Goal: Information Seeking & Learning: Learn about a topic

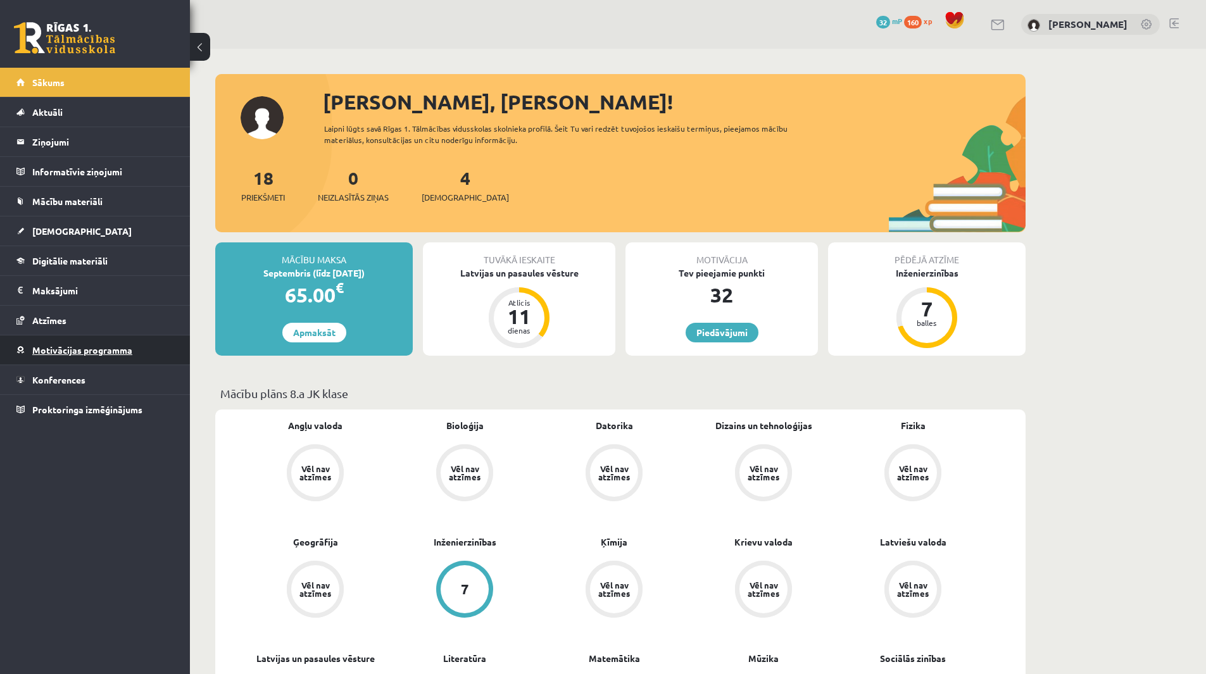
click at [123, 350] on span "Motivācijas programma" at bounding box center [82, 349] width 100 height 11
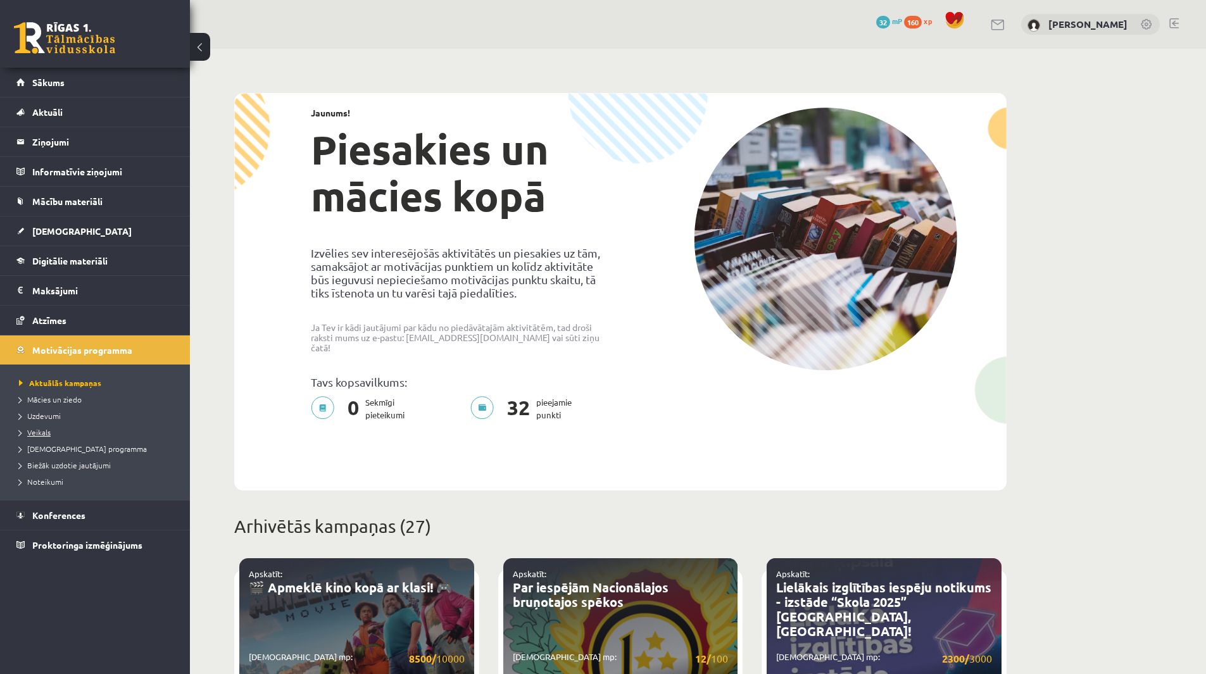
click at [61, 428] on link "Veikals" at bounding box center [98, 432] width 158 height 11
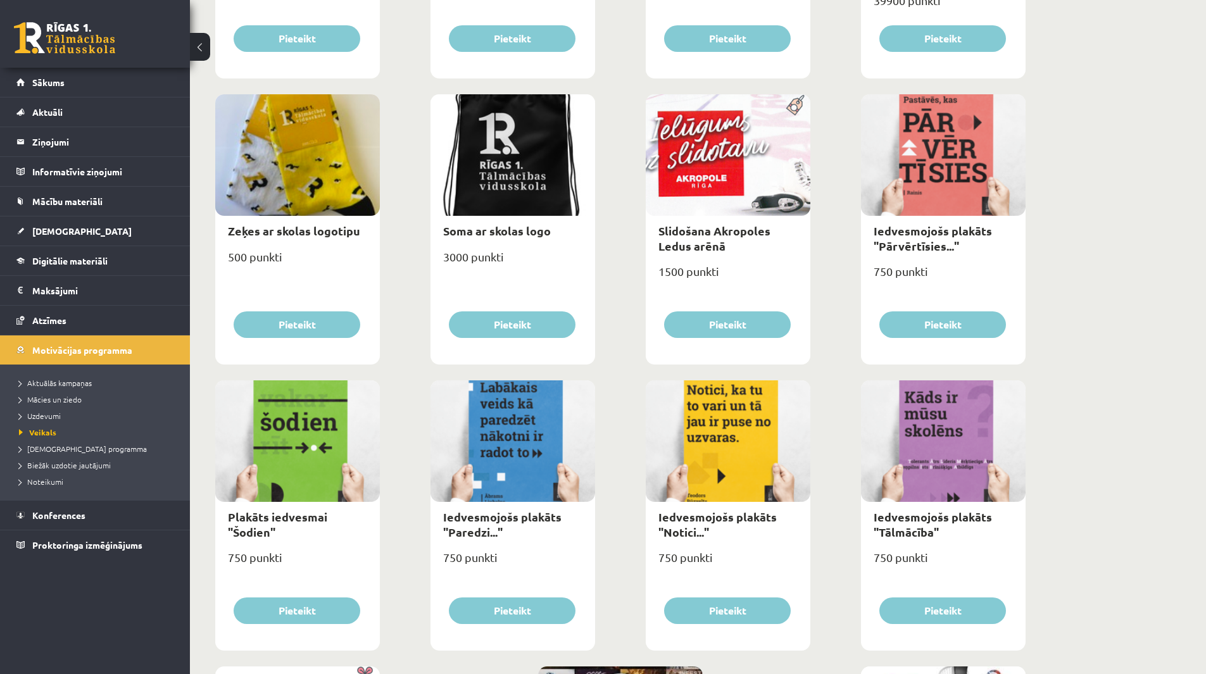
scroll to position [1271, 0]
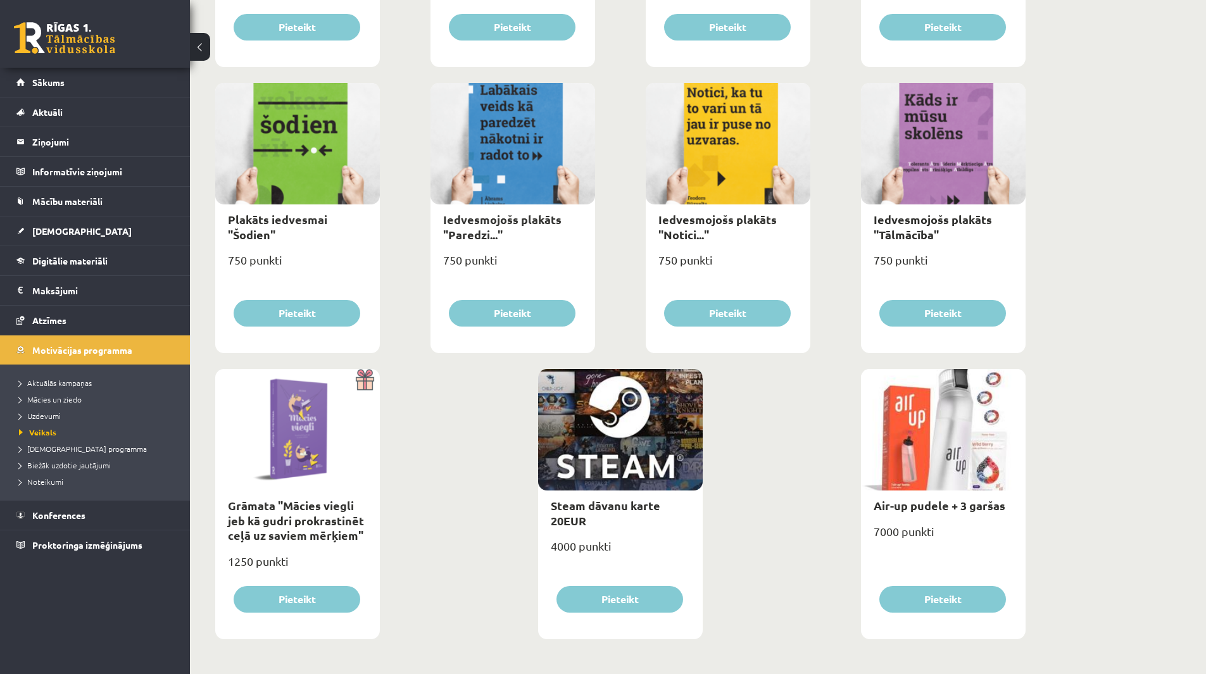
drag, startPoint x: 947, startPoint y: 598, endPoint x: 904, endPoint y: 428, distance: 175.2
click at [904, 428] on div at bounding box center [943, 430] width 165 height 122
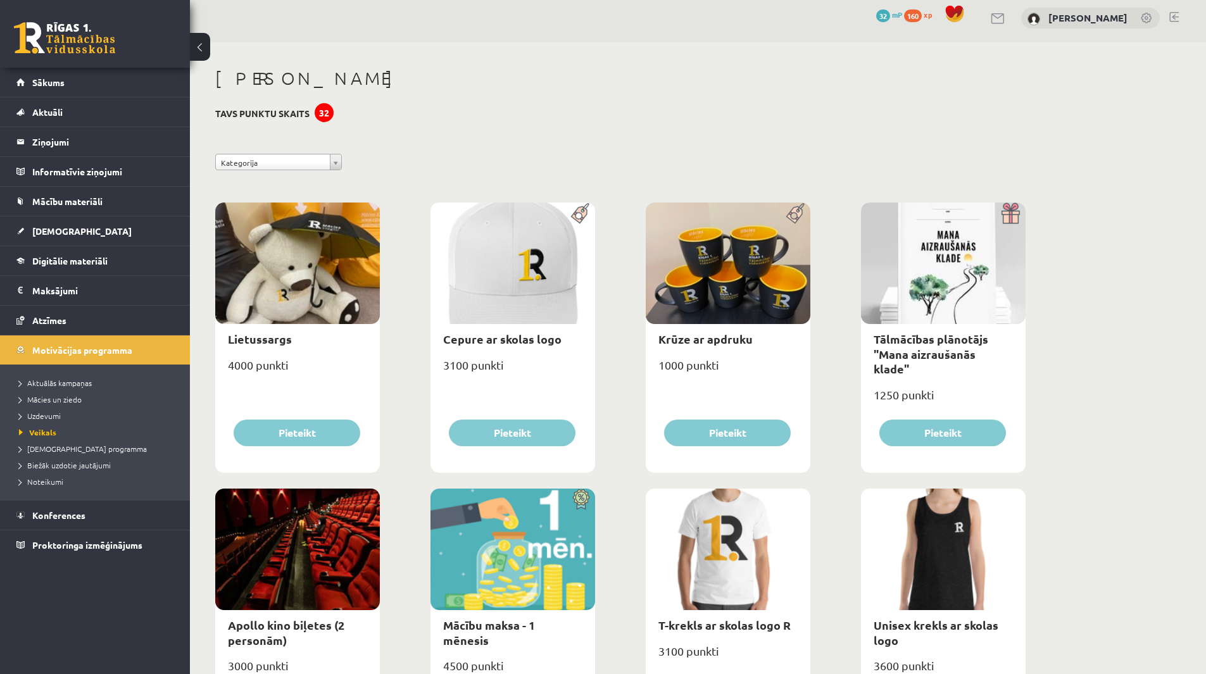
scroll to position [0, 0]
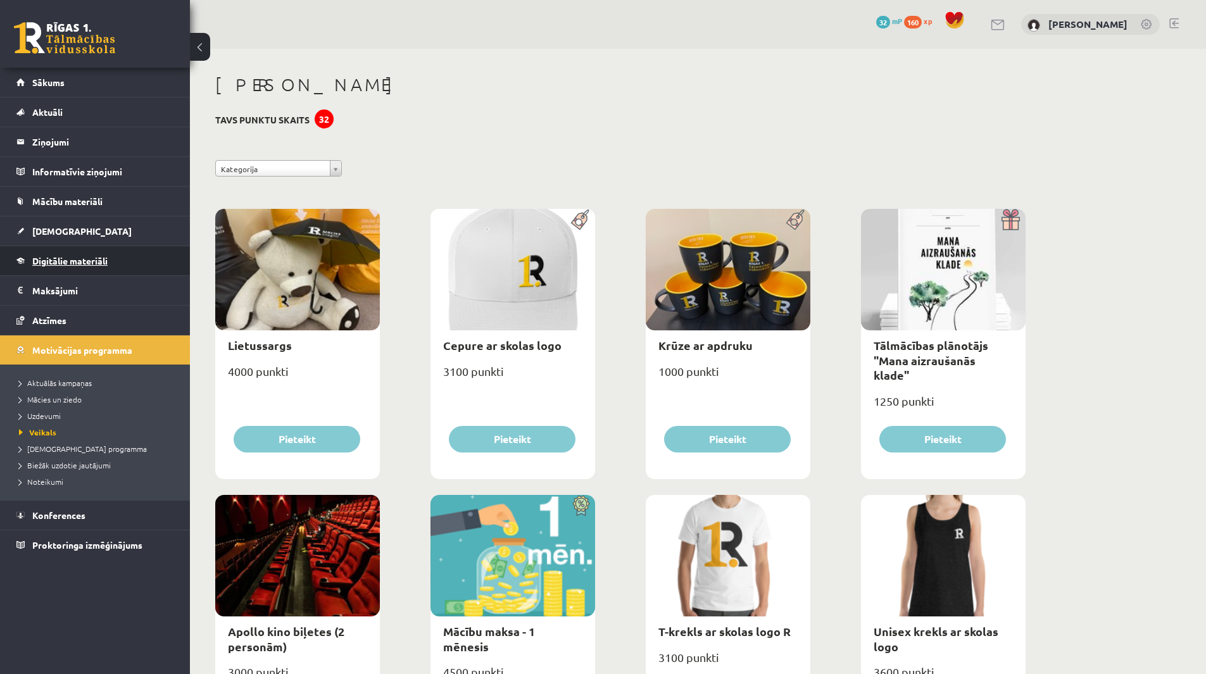
click at [96, 258] on span "Digitālie materiāli" at bounding box center [69, 260] width 75 height 11
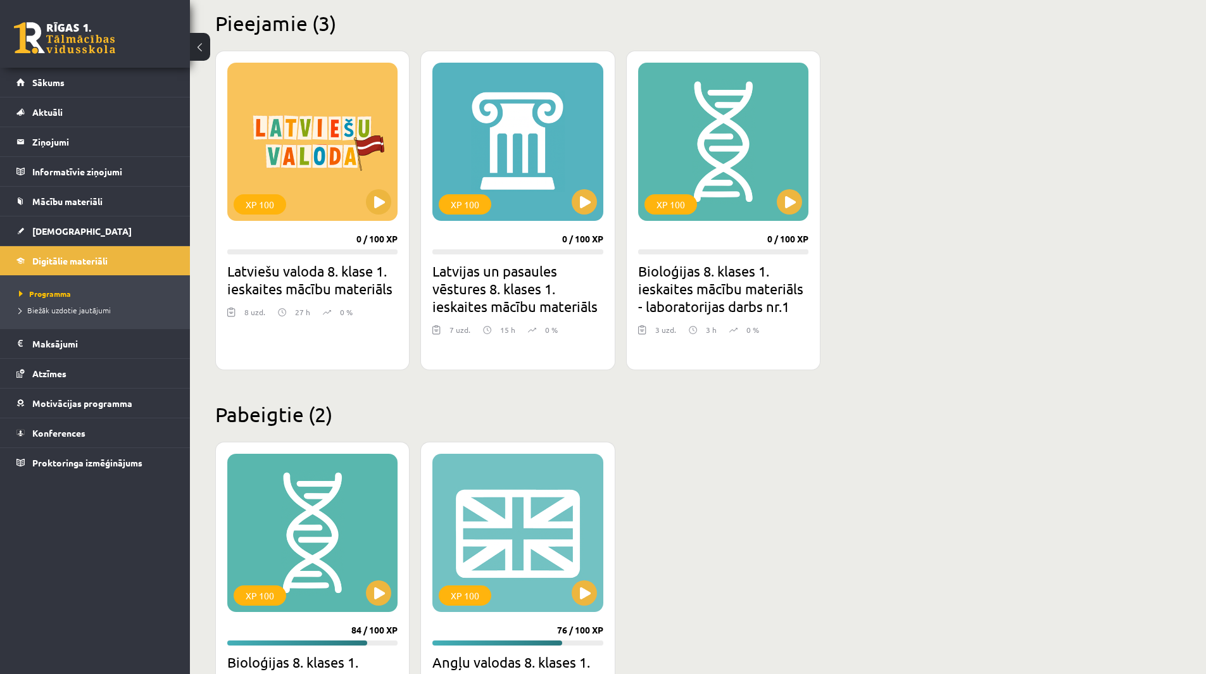
scroll to position [309, 0]
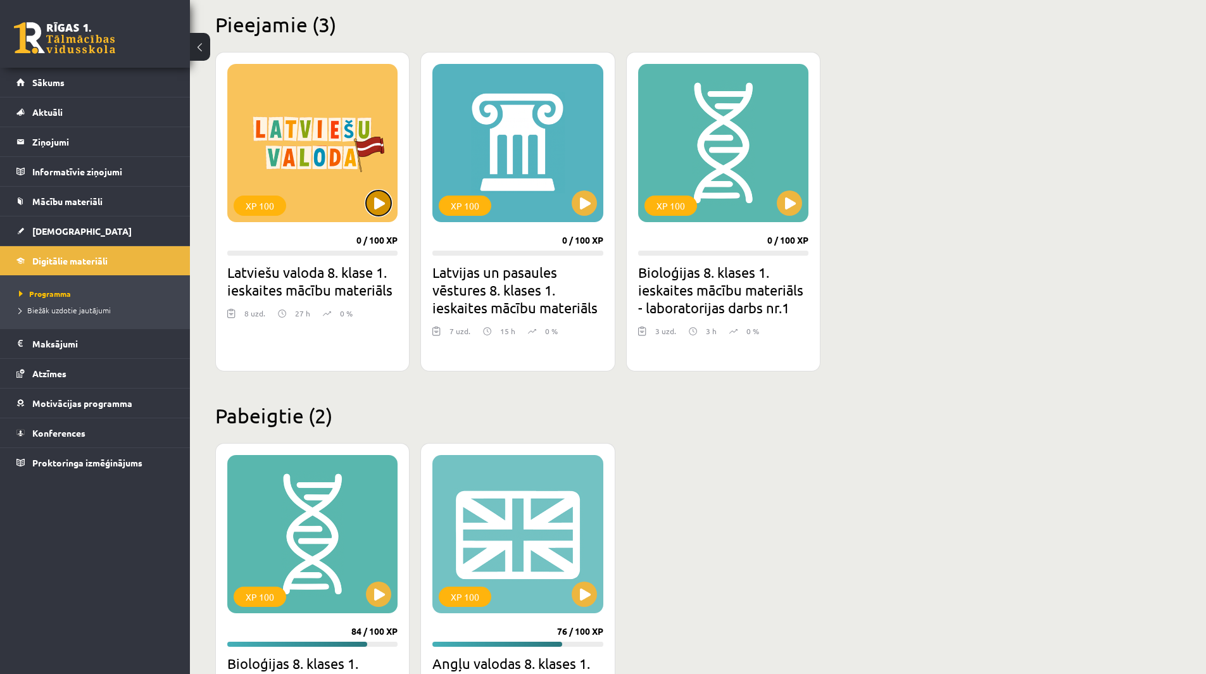
click at [376, 205] on button at bounding box center [378, 203] width 25 height 25
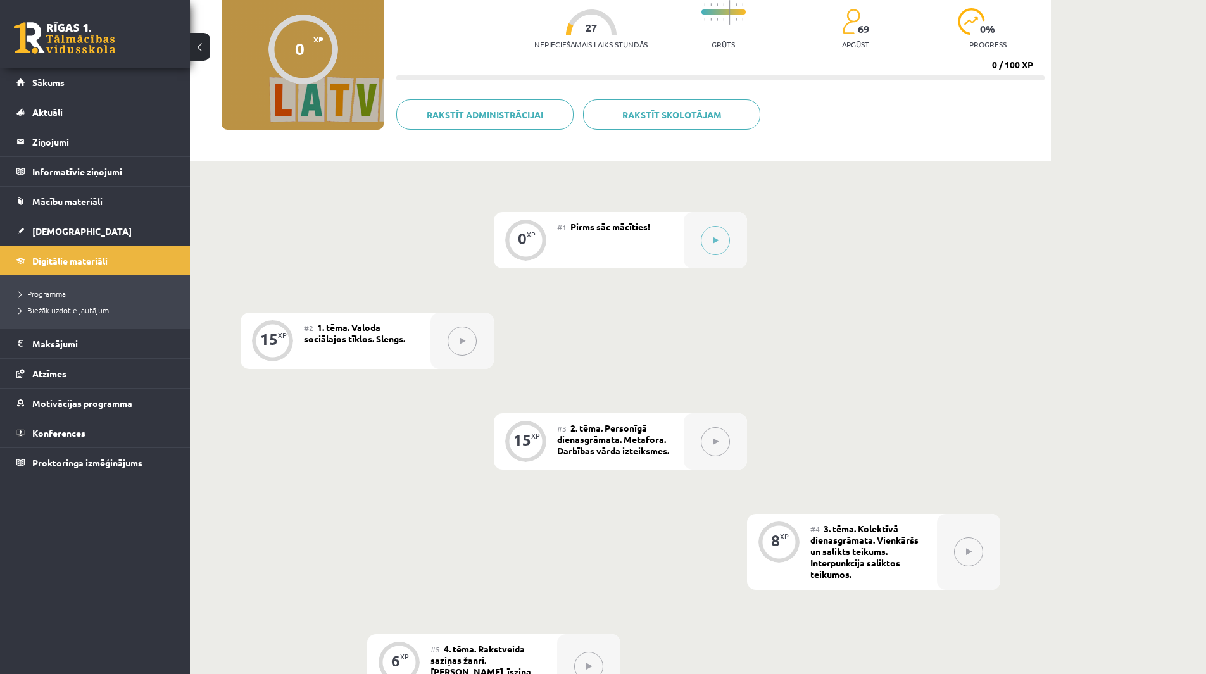
scroll to position [130, 0]
click at [600, 378] on div "0 XP #1 Pirms sāc mācīties! 15 XP #2 1. tēma. Valoda sociālajos tīklos. Slengs.…" at bounding box center [621, 621] width 760 height 820
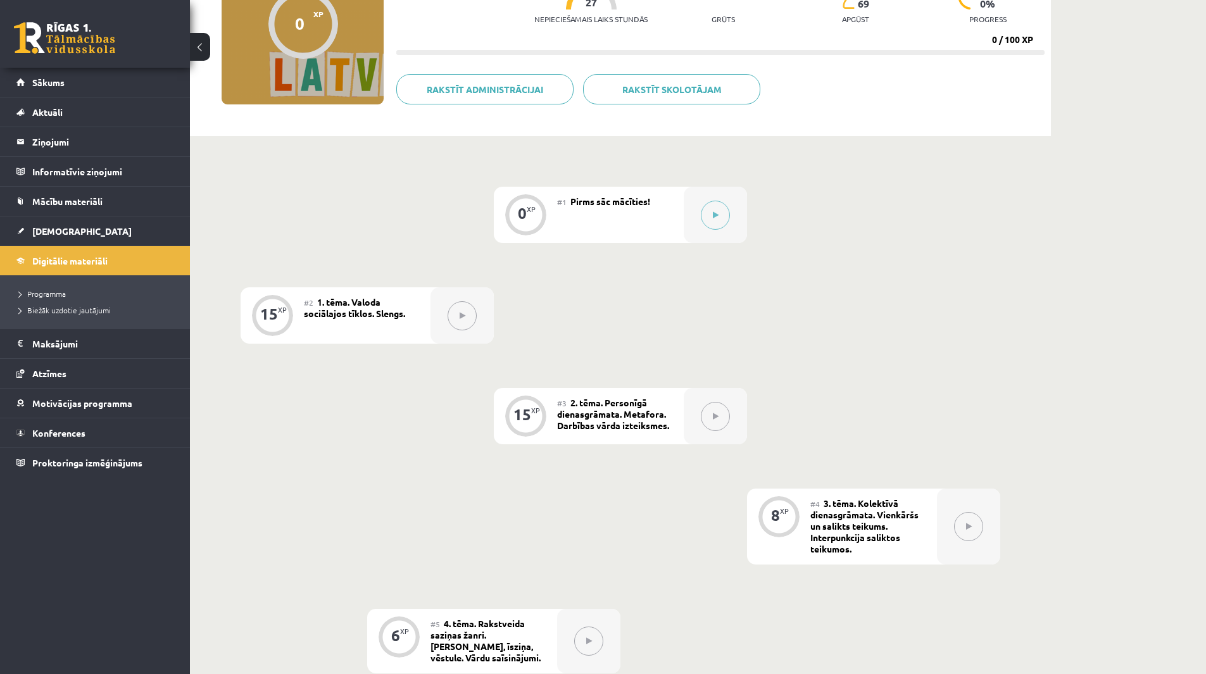
scroll to position [0, 0]
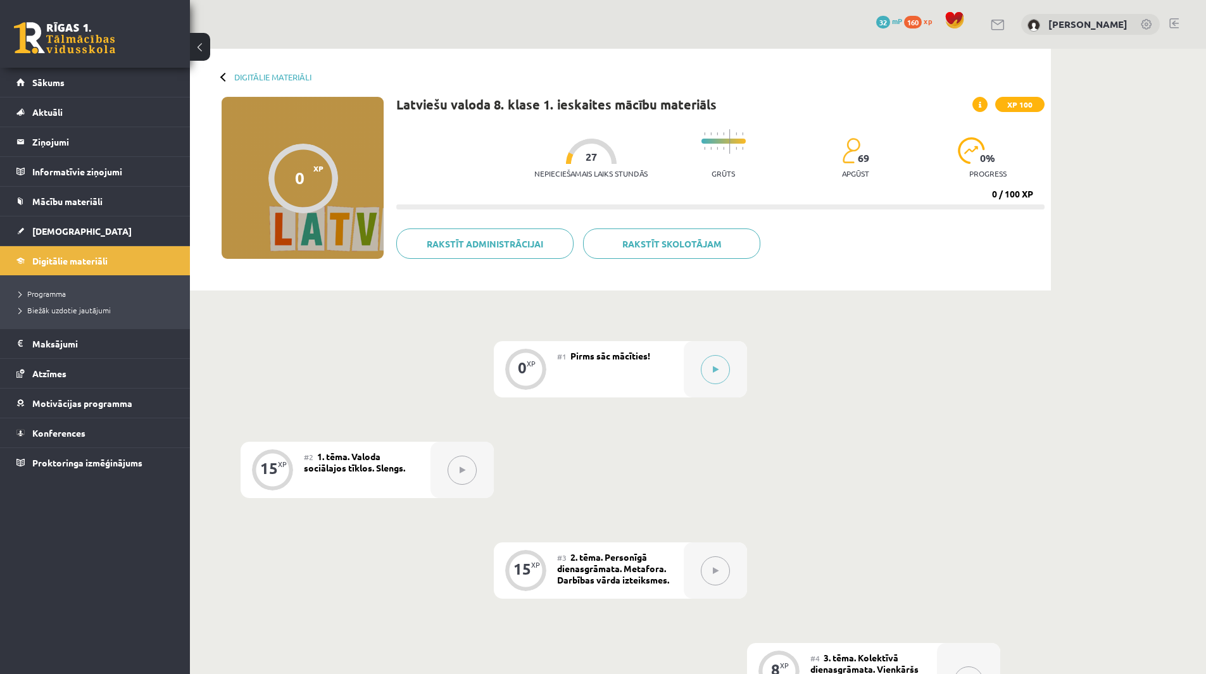
click at [220, 79] on div "Digitālie materiāli 0 XP XP 100 0 / 100 XP Latviešu valoda 8. klase 1. ieskaite…" at bounding box center [620, 170] width 861 height 242
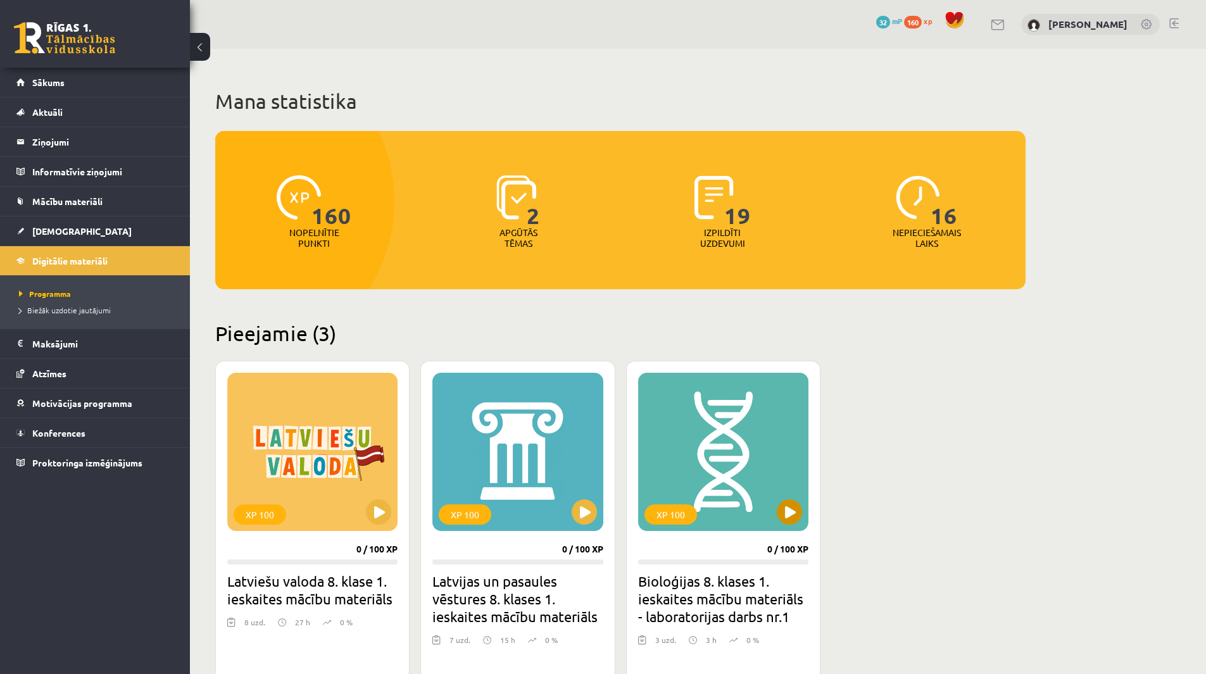
click at [766, 499] on div "XP 100" at bounding box center [723, 452] width 170 height 158
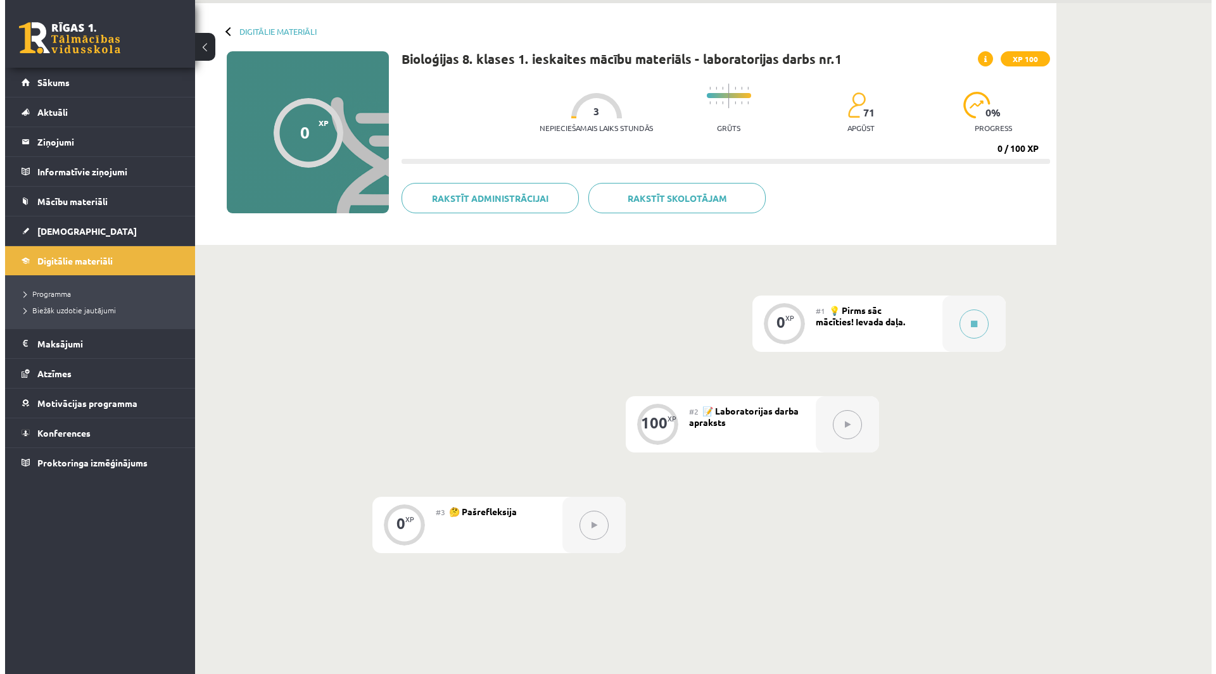
scroll to position [47, 0]
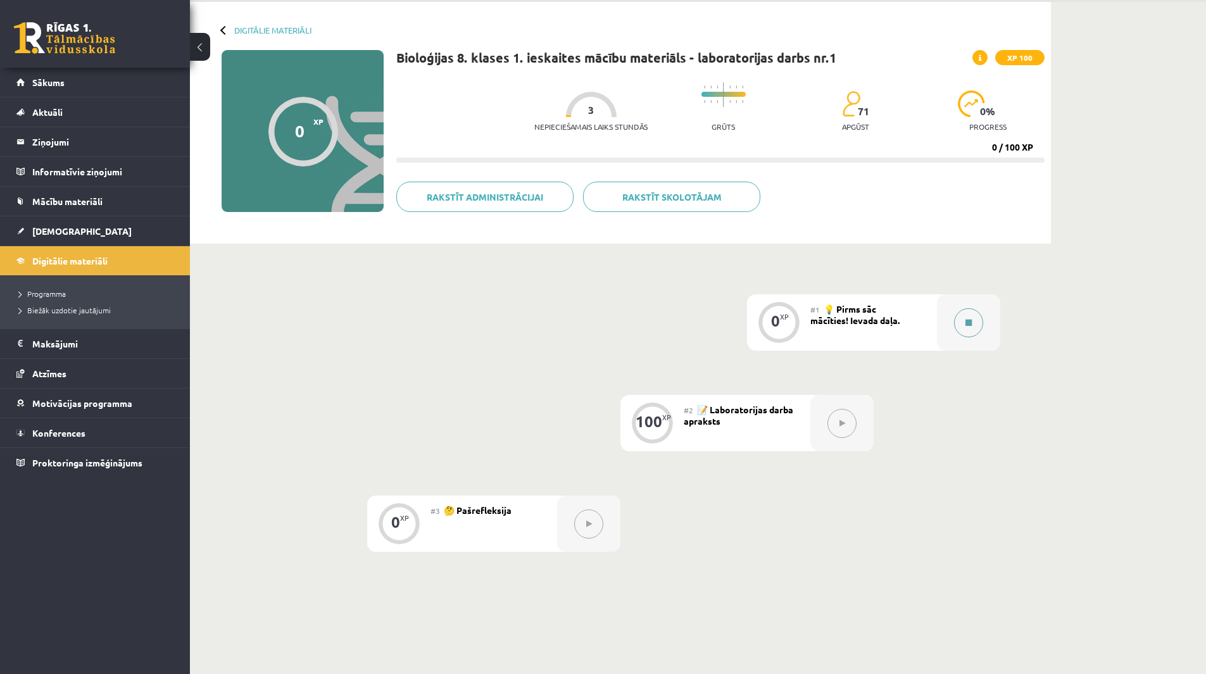
click at [965, 318] on button at bounding box center [968, 322] width 29 height 29
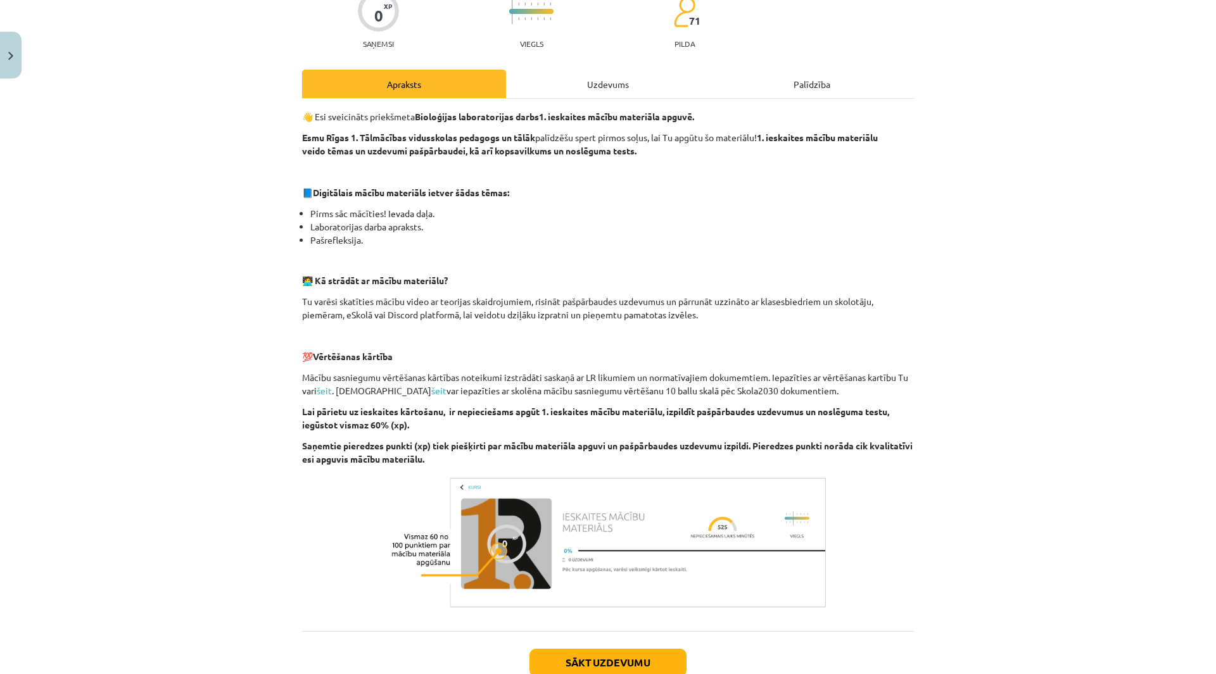
scroll to position [115, 0]
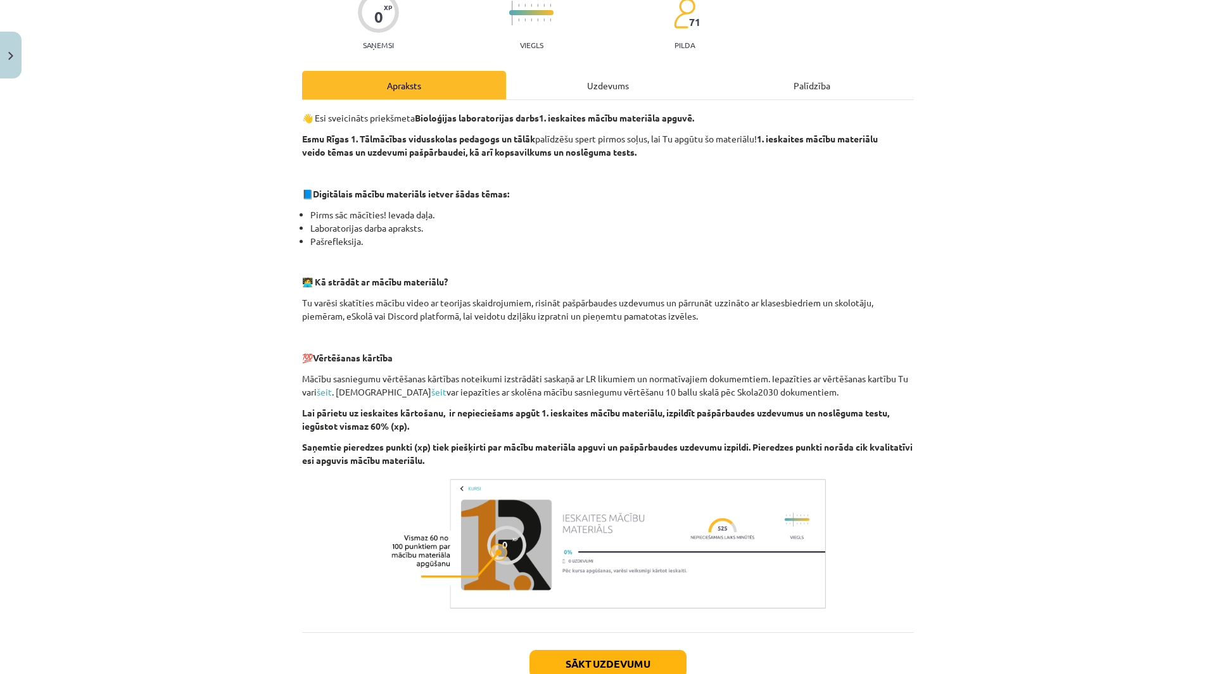
click at [556, 77] on div "Uzdevums" at bounding box center [608, 85] width 204 height 28
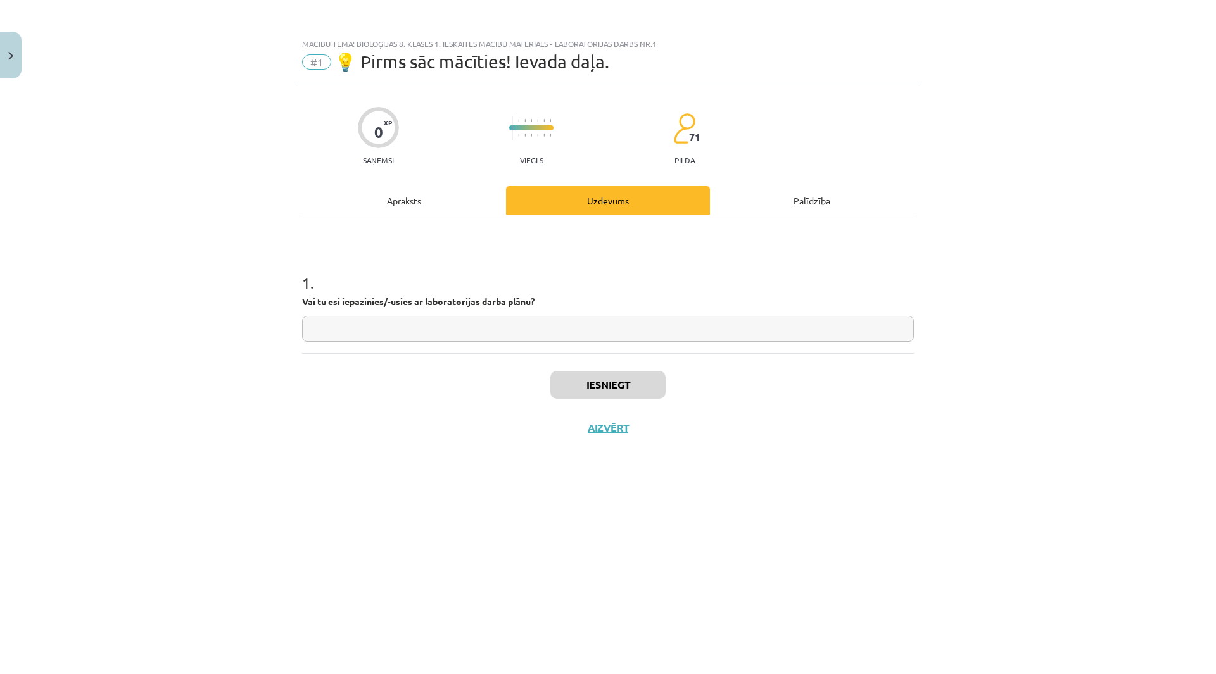
click at [417, 203] on div "Apraksts" at bounding box center [404, 200] width 204 height 28
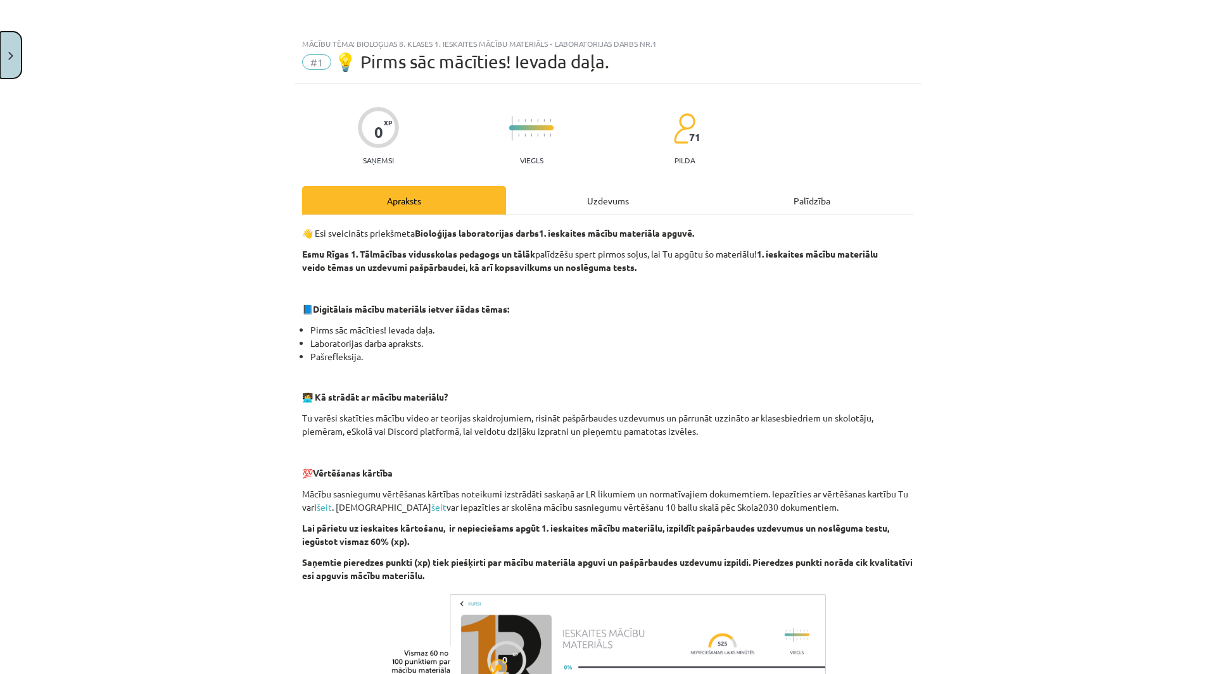
click at [10, 61] on button "Close" at bounding box center [11, 55] width 22 height 47
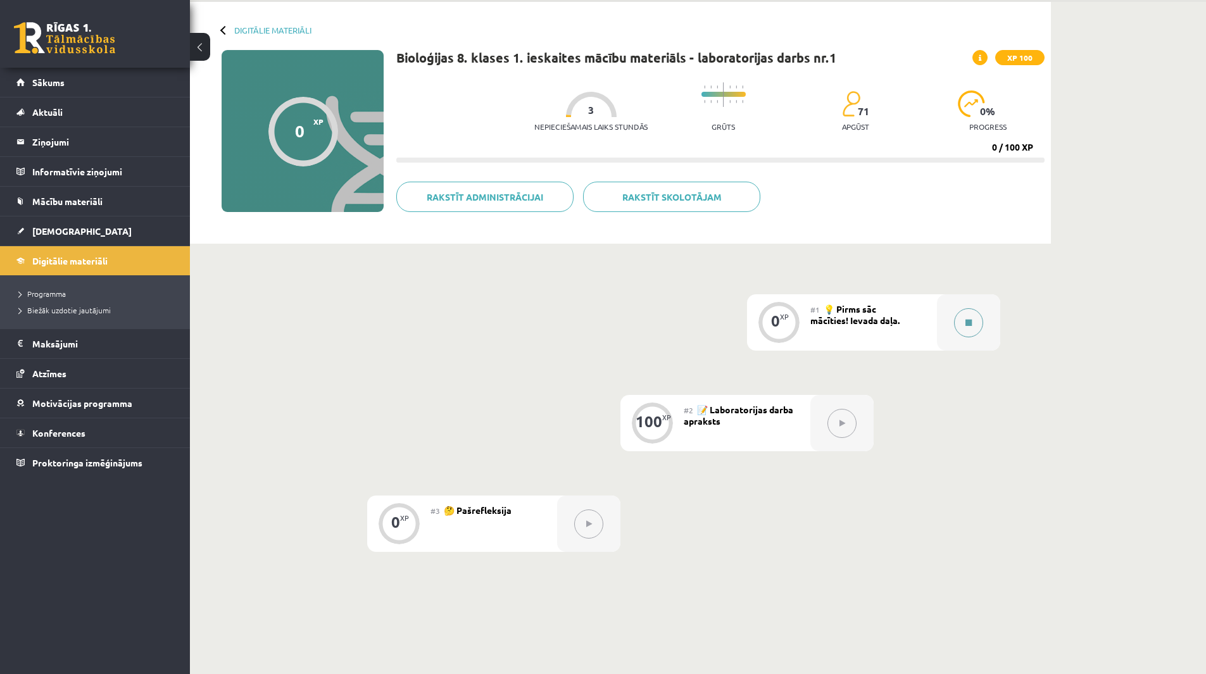
click at [965, 328] on button at bounding box center [968, 322] width 29 height 29
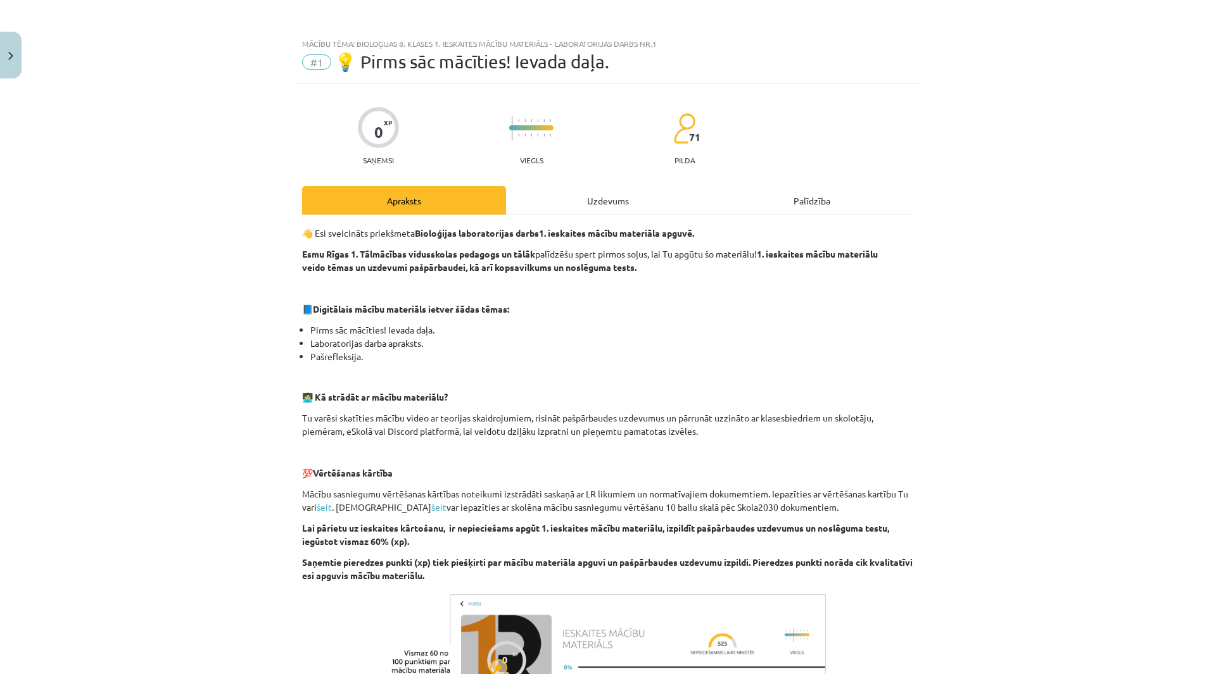
click at [614, 201] on div "Uzdevums" at bounding box center [608, 200] width 204 height 28
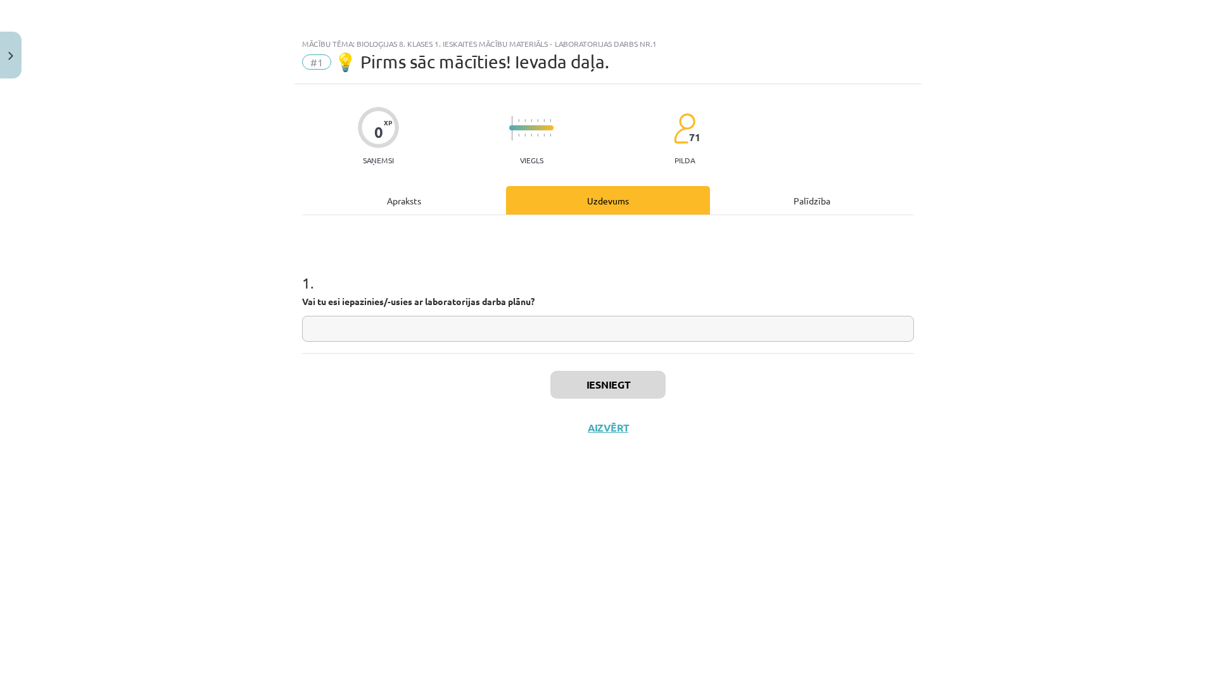
click at [575, 331] on input "text" at bounding box center [608, 329] width 612 height 26
type input "**"
click at [580, 382] on button "Iesniegt" at bounding box center [607, 385] width 115 height 28
click at [601, 434] on button "Nākamā nodarbība" at bounding box center [608, 436] width 124 height 29
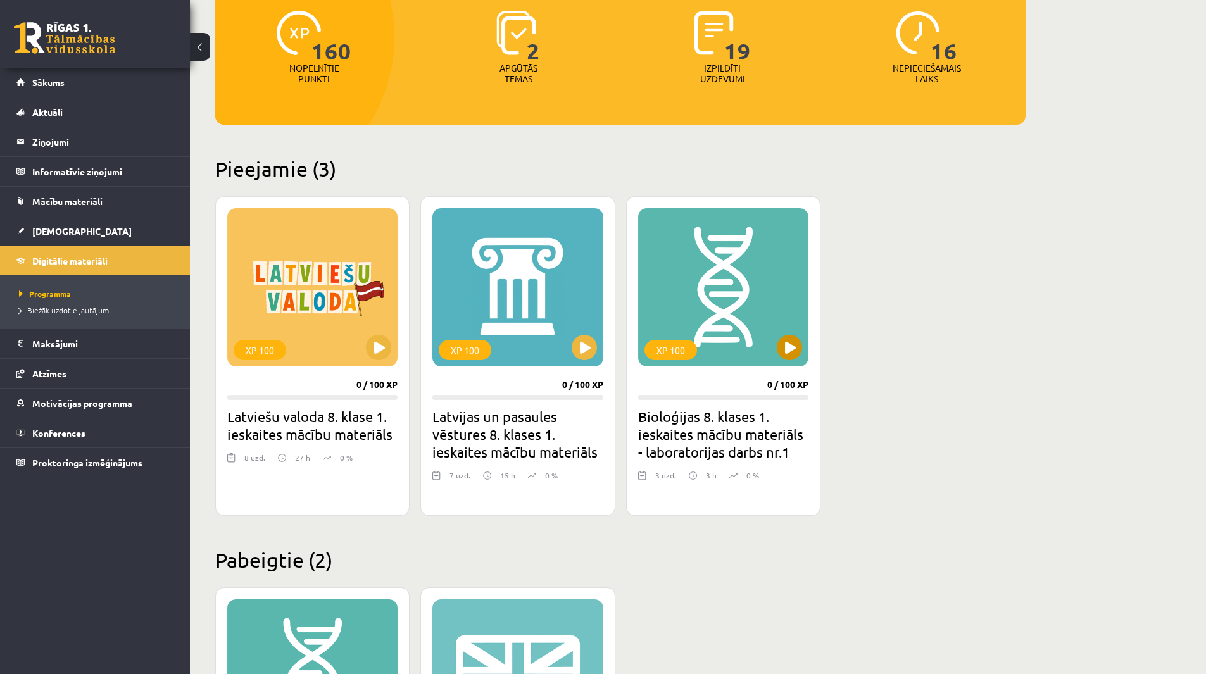
scroll to position [166, 0]
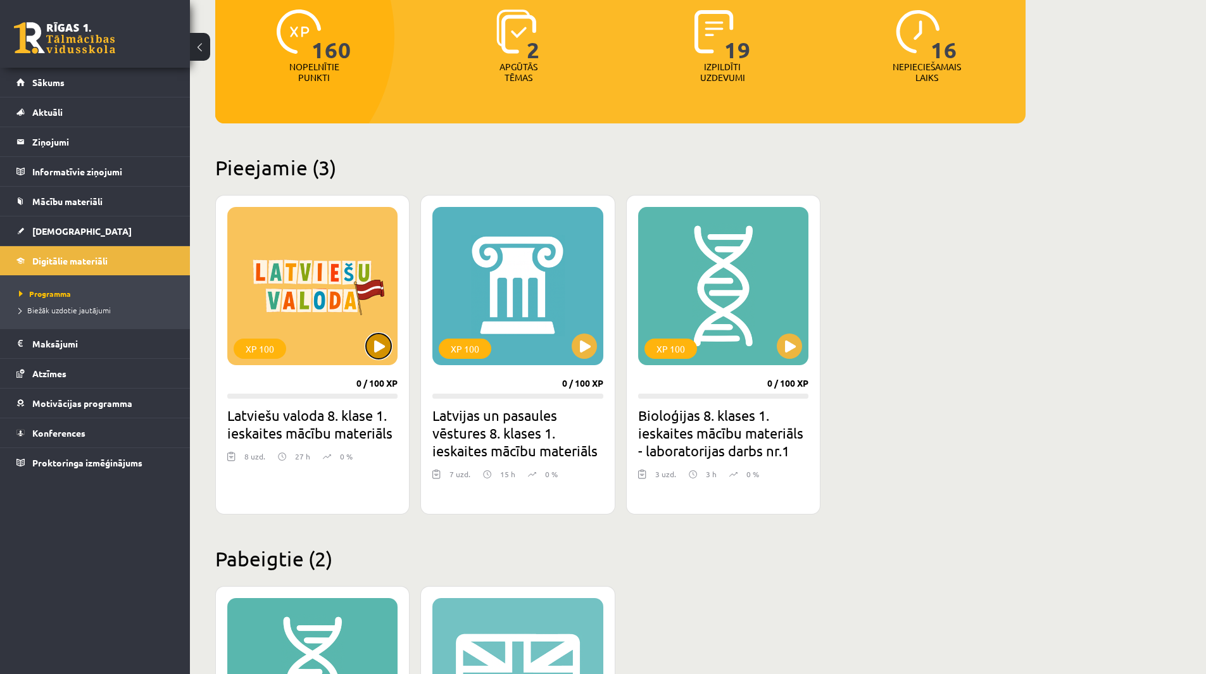
click at [373, 344] on button at bounding box center [378, 346] width 25 height 25
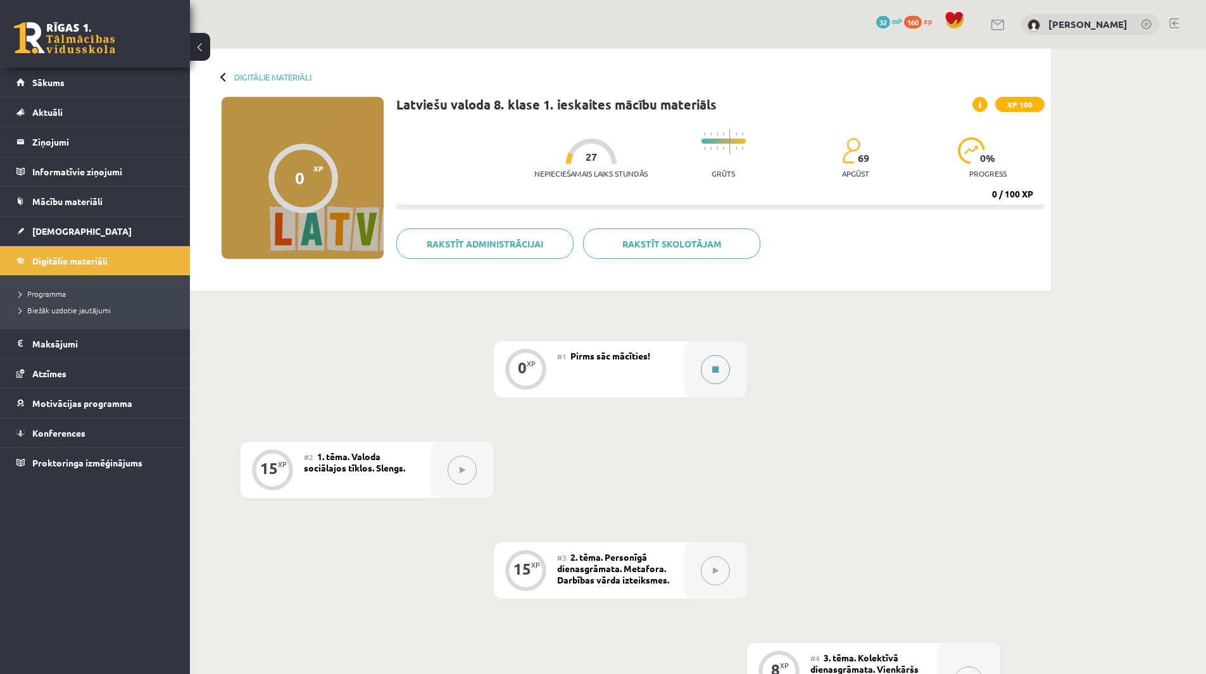
click at [703, 370] on button at bounding box center [715, 369] width 29 height 29
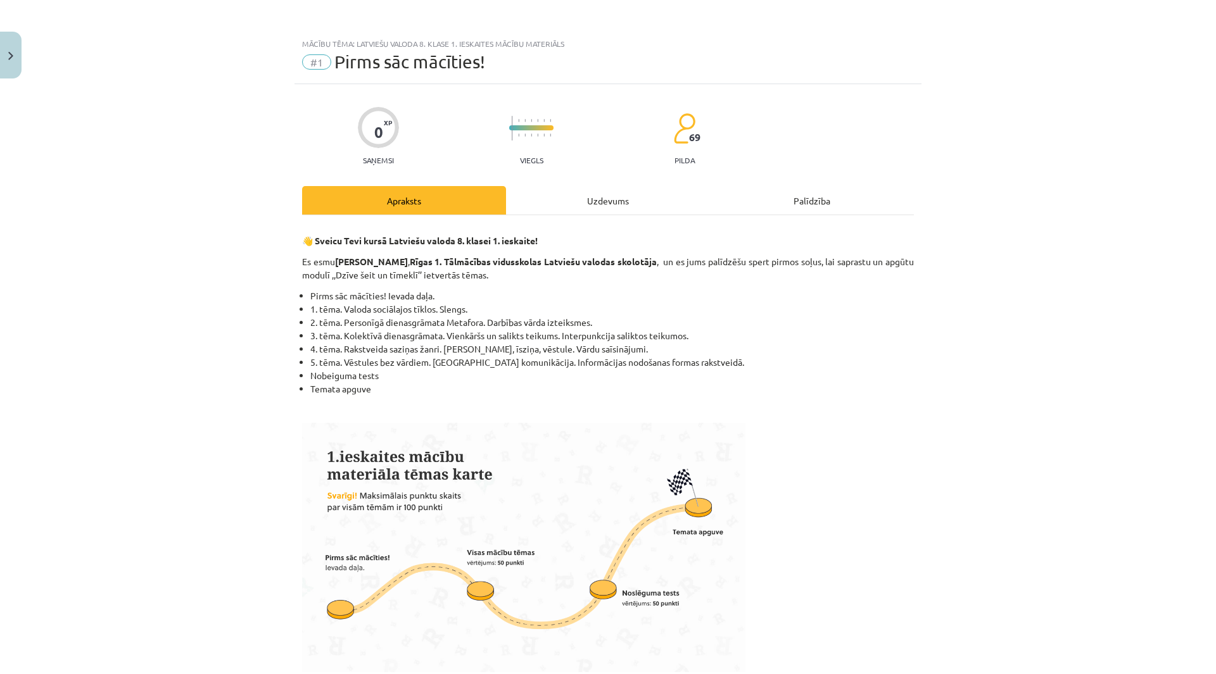
click at [619, 206] on div "Uzdevums" at bounding box center [608, 200] width 204 height 28
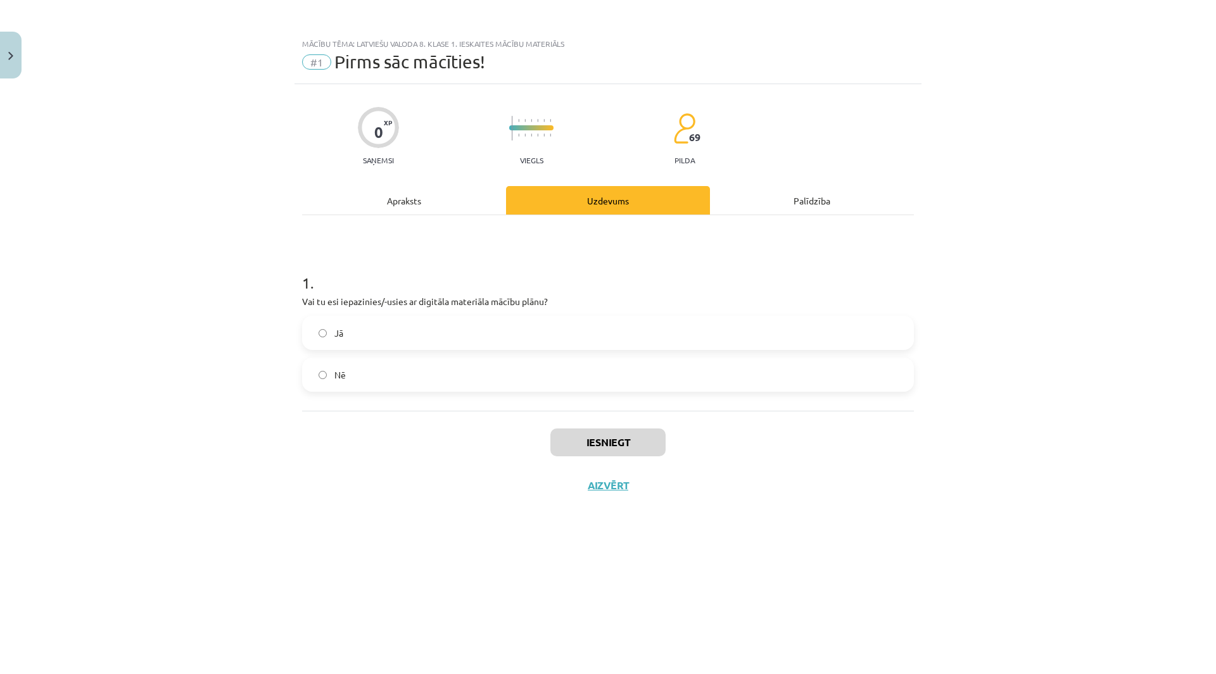
click at [507, 325] on label "Jā" at bounding box center [607, 333] width 609 height 32
click at [598, 443] on button "Iesniegt" at bounding box center [607, 443] width 115 height 28
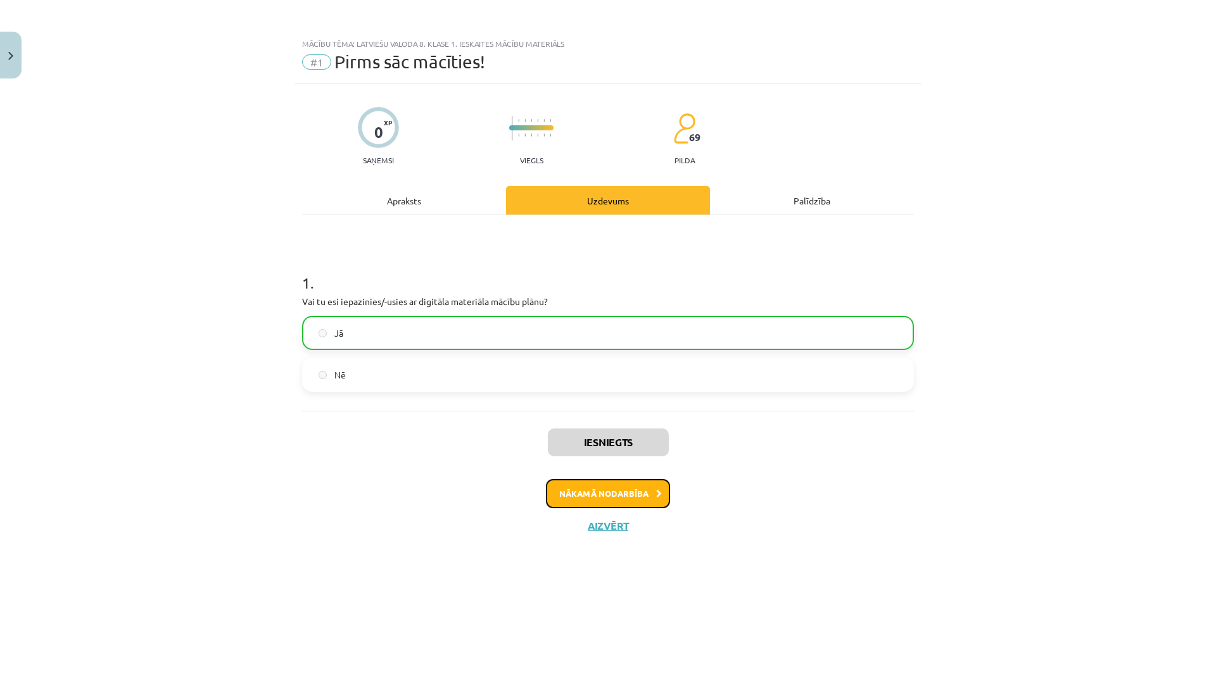
click at [597, 485] on button "Nākamā nodarbība" at bounding box center [608, 493] width 124 height 29
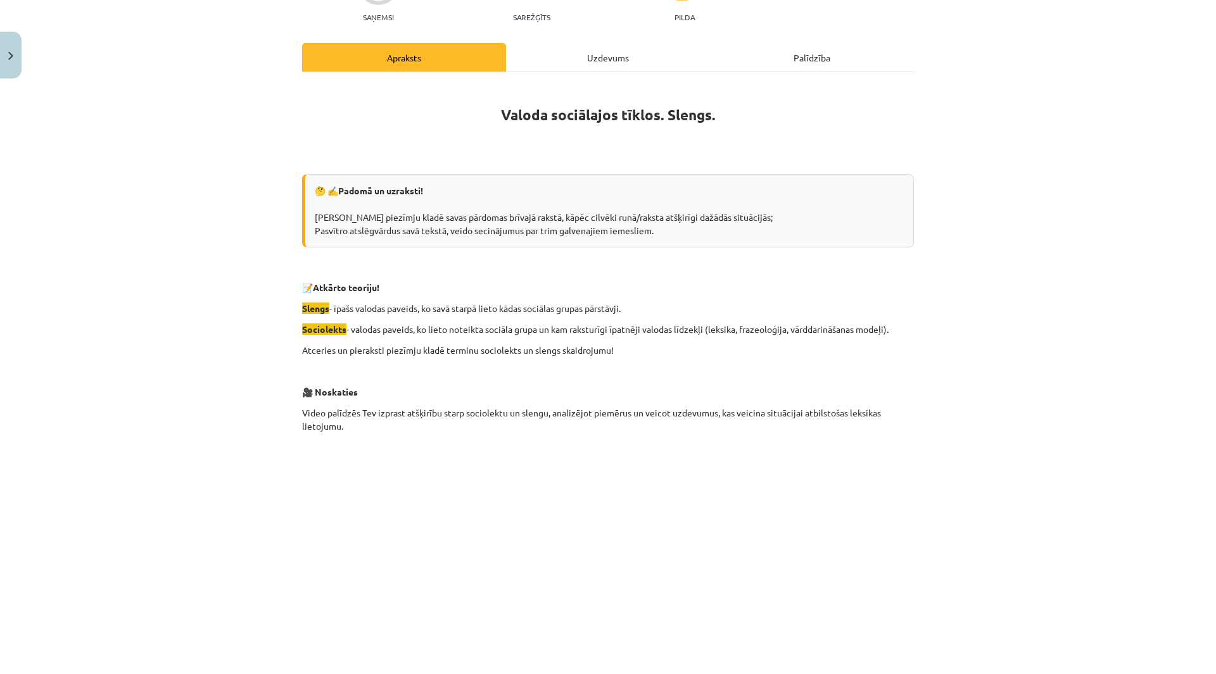
scroll to position [142, 0]
click at [602, 58] on div "Uzdevums" at bounding box center [608, 58] width 204 height 28
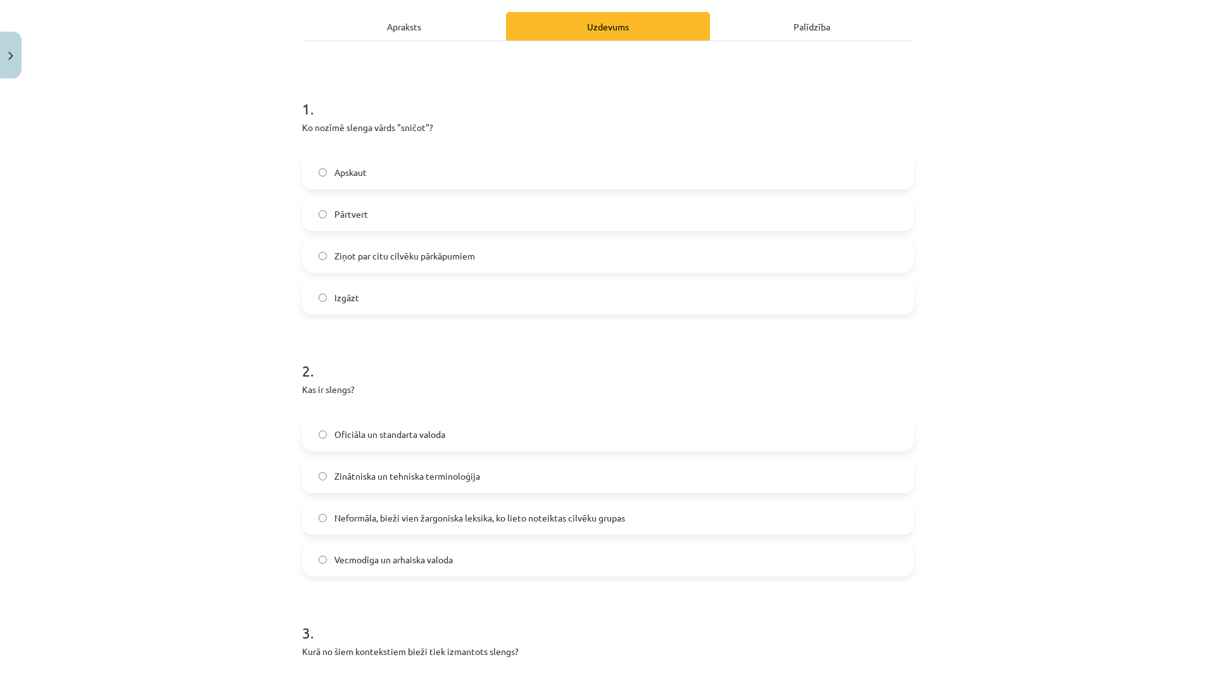
scroll to position [179, 0]
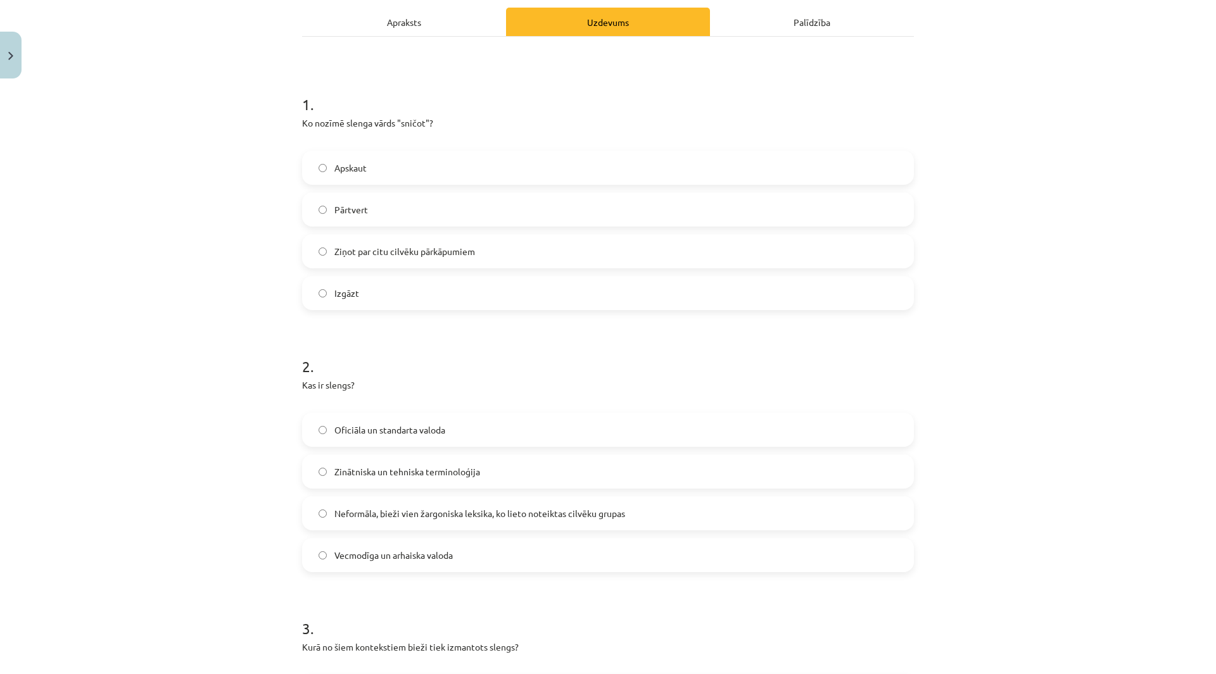
click at [516, 513] on span "Neformāla, bieži vien žargoniska leksika, ko lieto noteiktas cilvēku grupas" at bounding box center [479, 513] width 291 height 13
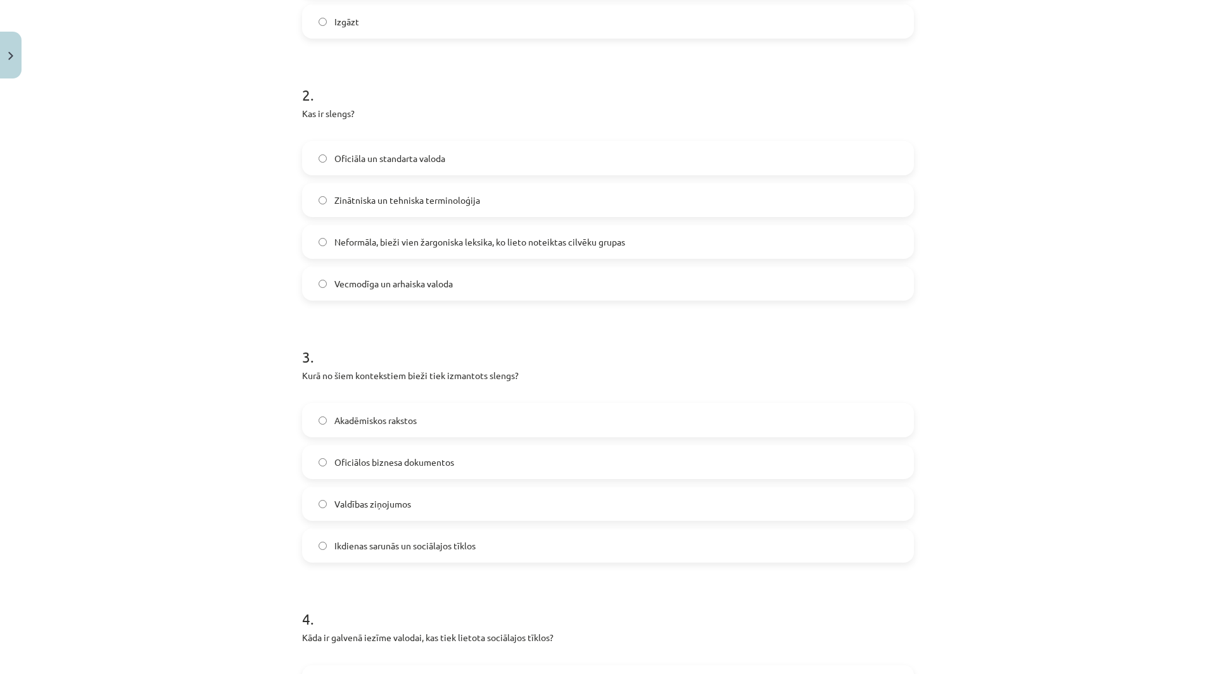
scroll to position [453, 0]
click at [486, 546] on label "Ikdienas sarunās un sociālajos tīklos" at bounding box center [607, 543] width 609 height 32
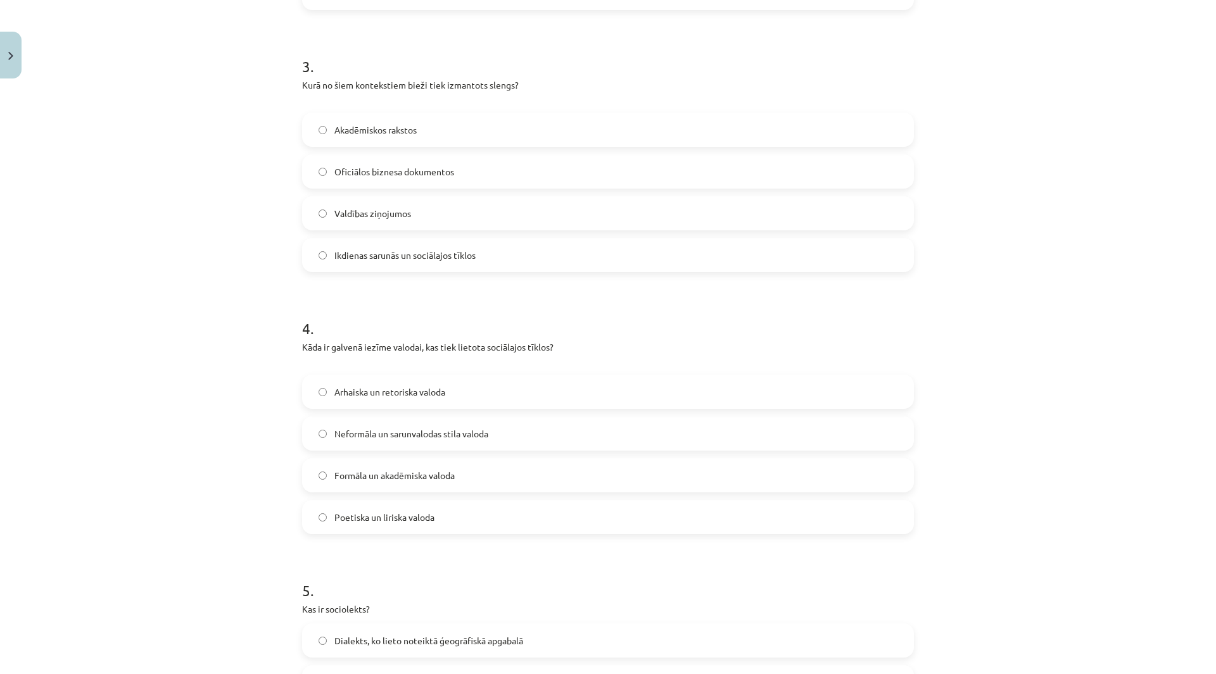
scroll to position [741, 0]
click at [469, 436] on span "Neformāla un sarunvalodas stila valoda" at bounding box center [411, 433] width 154 height 13
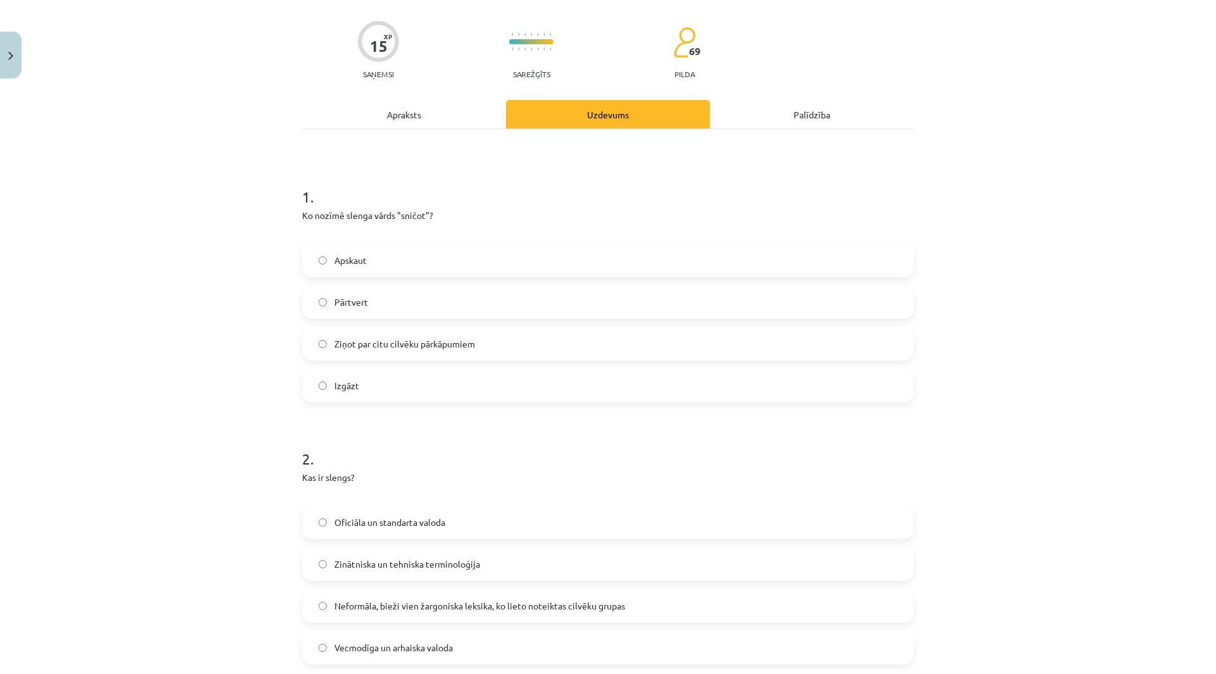
scroll to position [0, 0]
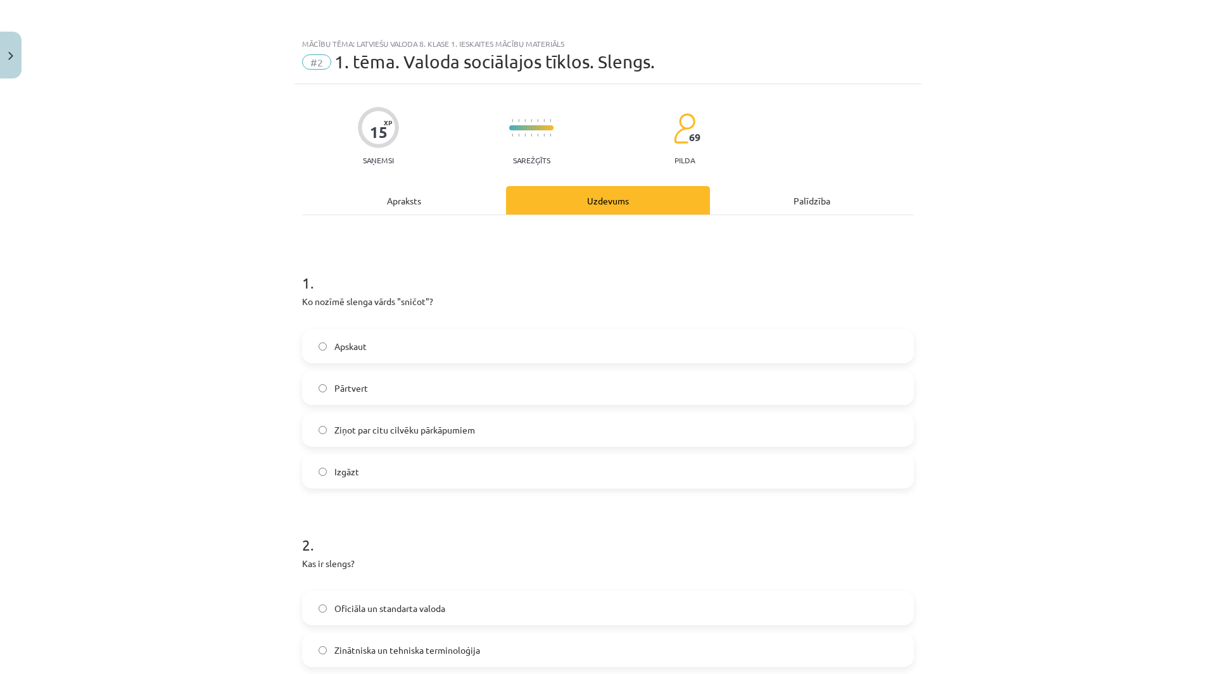
click at [431, 205] on div "Apraksts" at bounding box center [404, 200] width 204 height 28
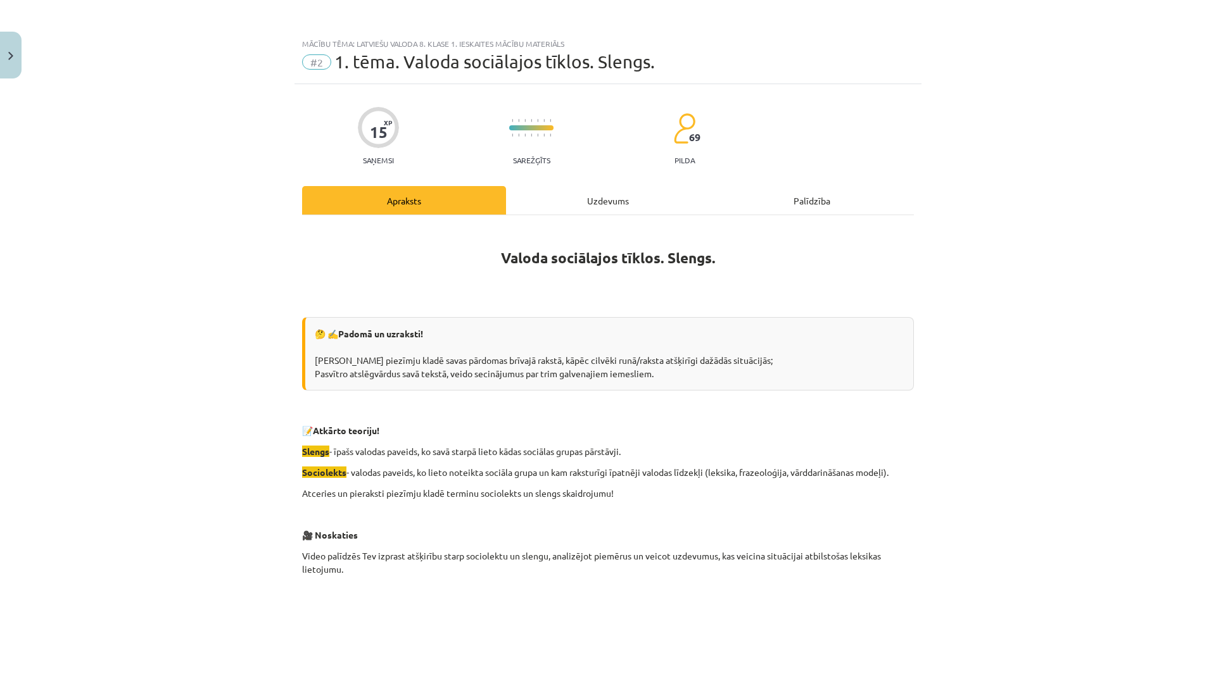
scroll to position [32, 0]
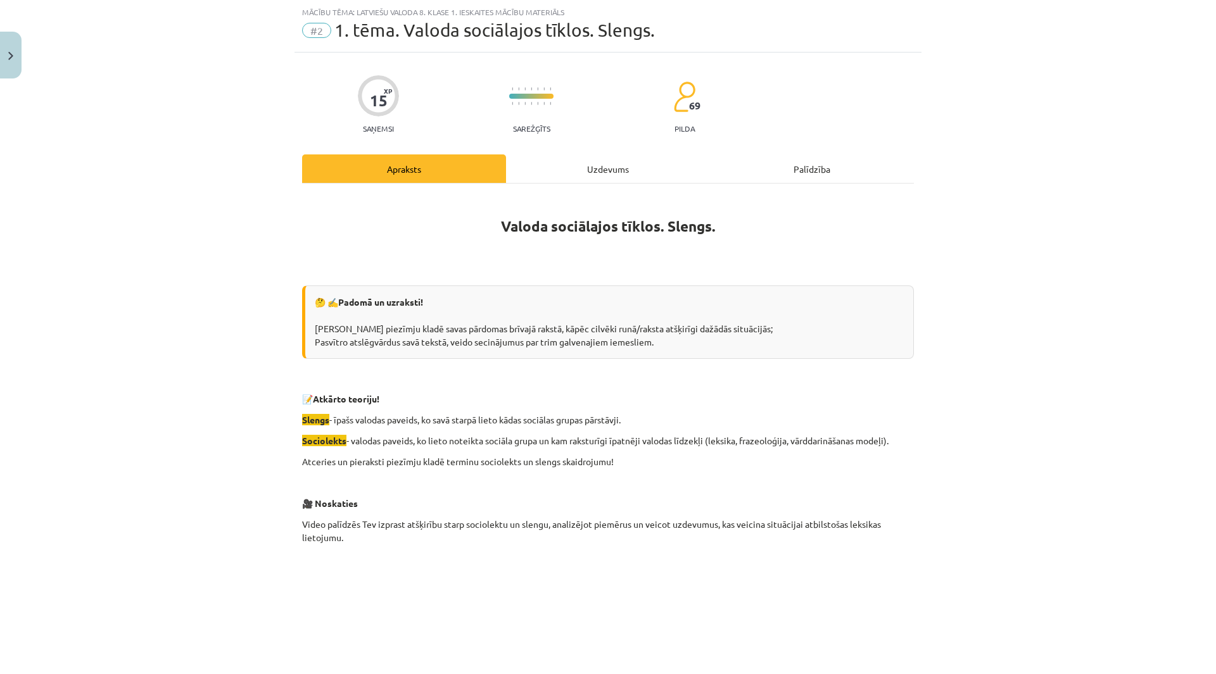
click at [603, 168] on div "Uzdevums" at bounding box center [608, 168] width 204 height 28
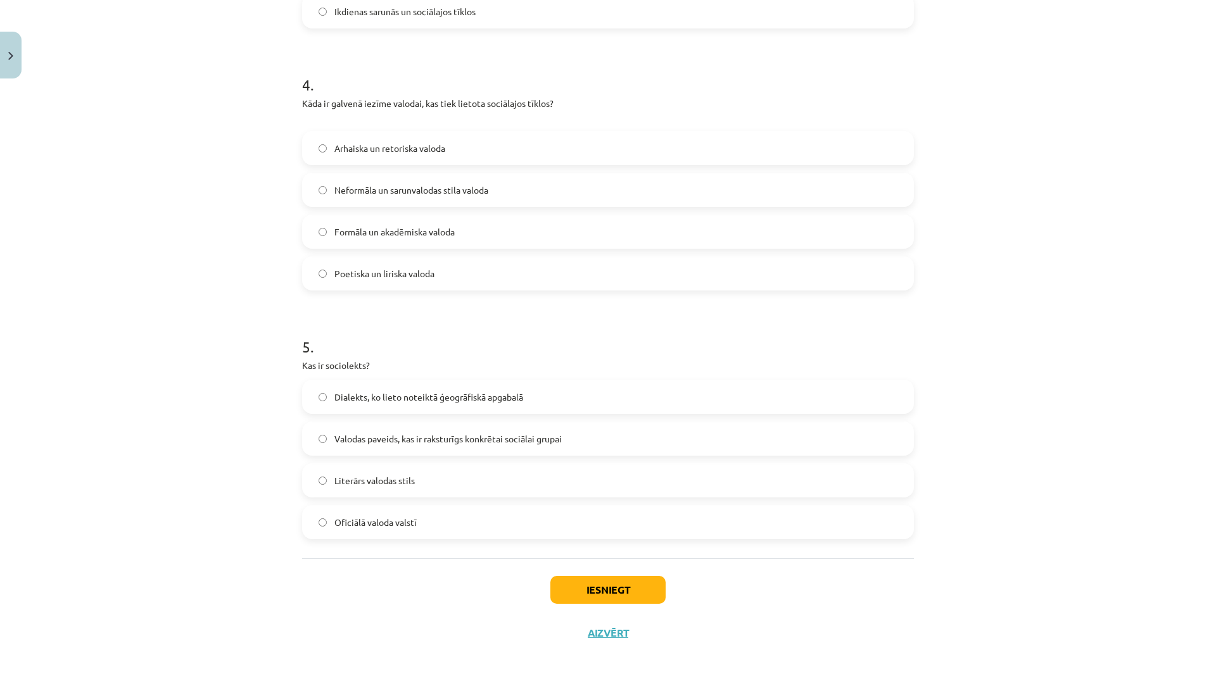
scroll to position [997, 0]
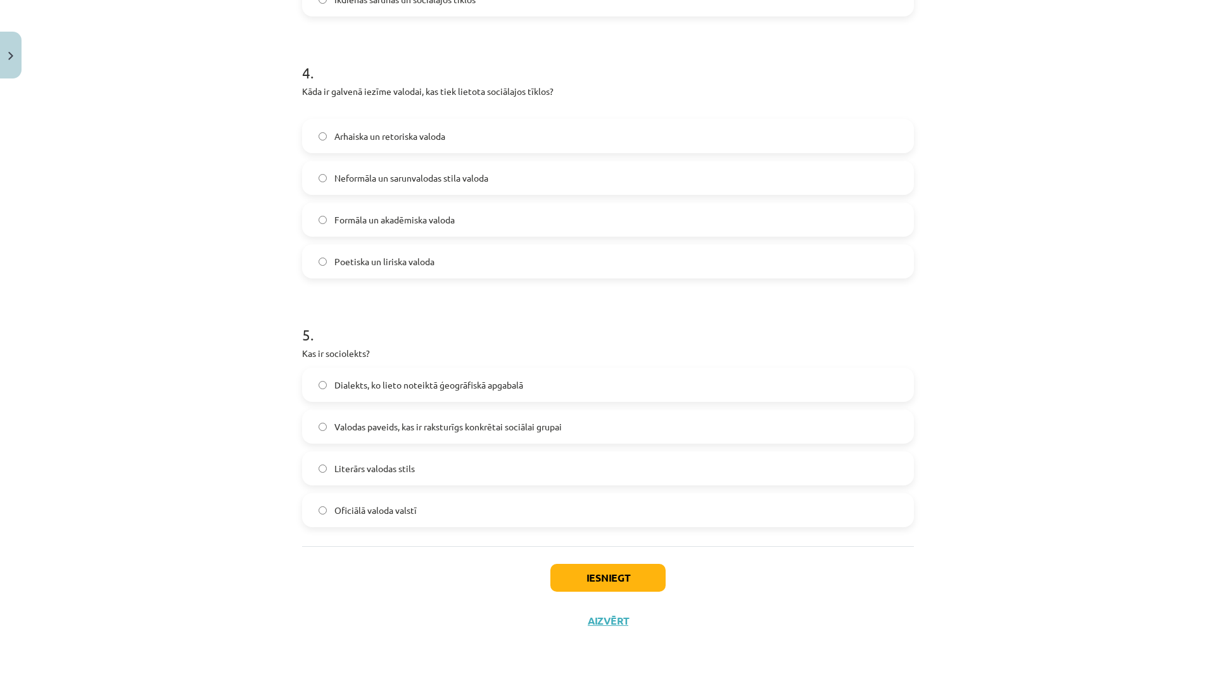
click at [524, 427] on span "Valodas paveids, kas ir raksturīgs konkrētai sociālai grupai" at bounding box center [447, 426] width 227 height 13
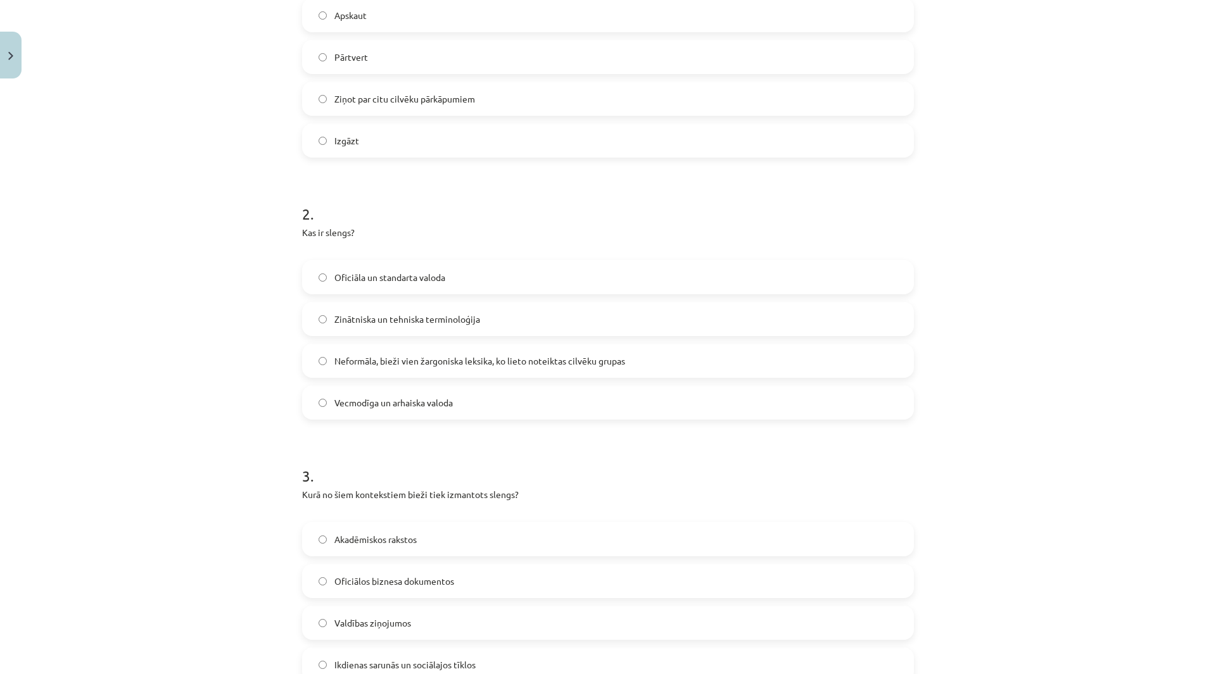
scroll to position [0, 0]
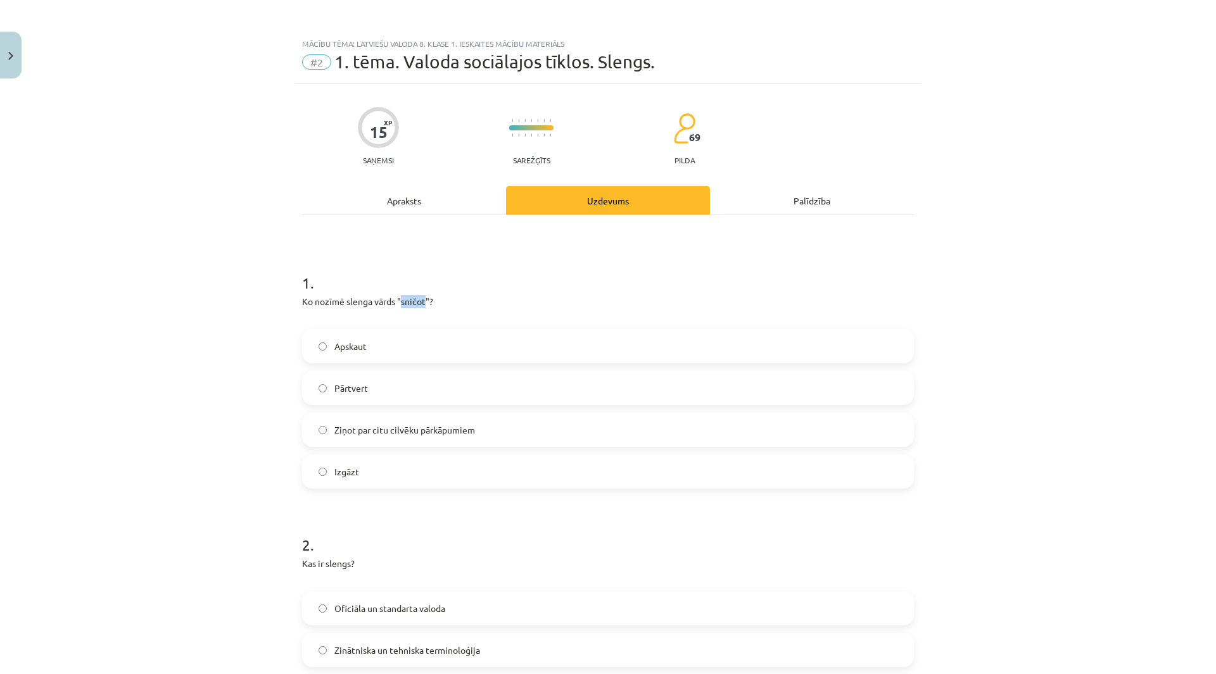
drag, startPoint x: 397, startPoint y: 298, endPoint x: 421, endPoint y: 303, distance: 24.6
click at [421, 303] on p "Ko nozīmē slenga vārds "sničot"?" at bounding box center [608, 308] width 612 height 27
copy p "sničot"
drag, startPoint x: 298, startPoint y: 301, endPoint x: 455, endPoint y: 303, distance: 157.0
click at [455, 303] on p "Ko nozīmē slenga vārds "sničot"?" at bounding box center [608, 308] width 612 height 27
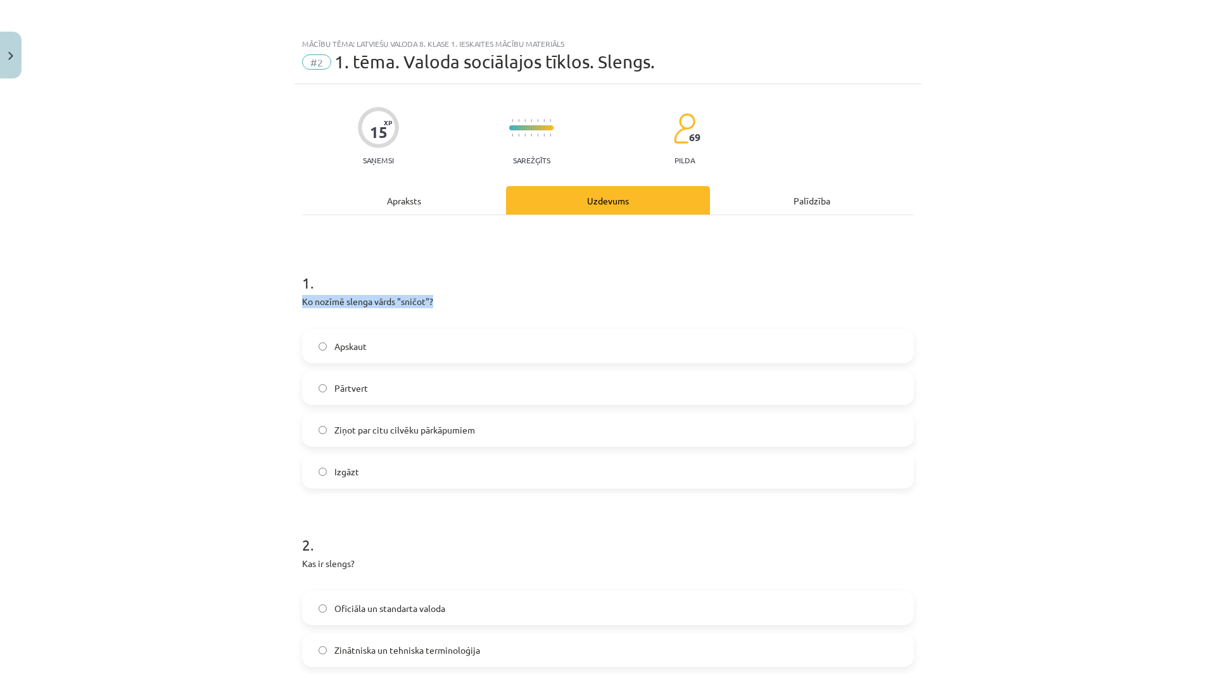
copy p "Ko nozīmē slenga vārds "sničot"?"
click at [441, 350] on label "Apskaut" at bounding box center [607, 347] width 609 height 32
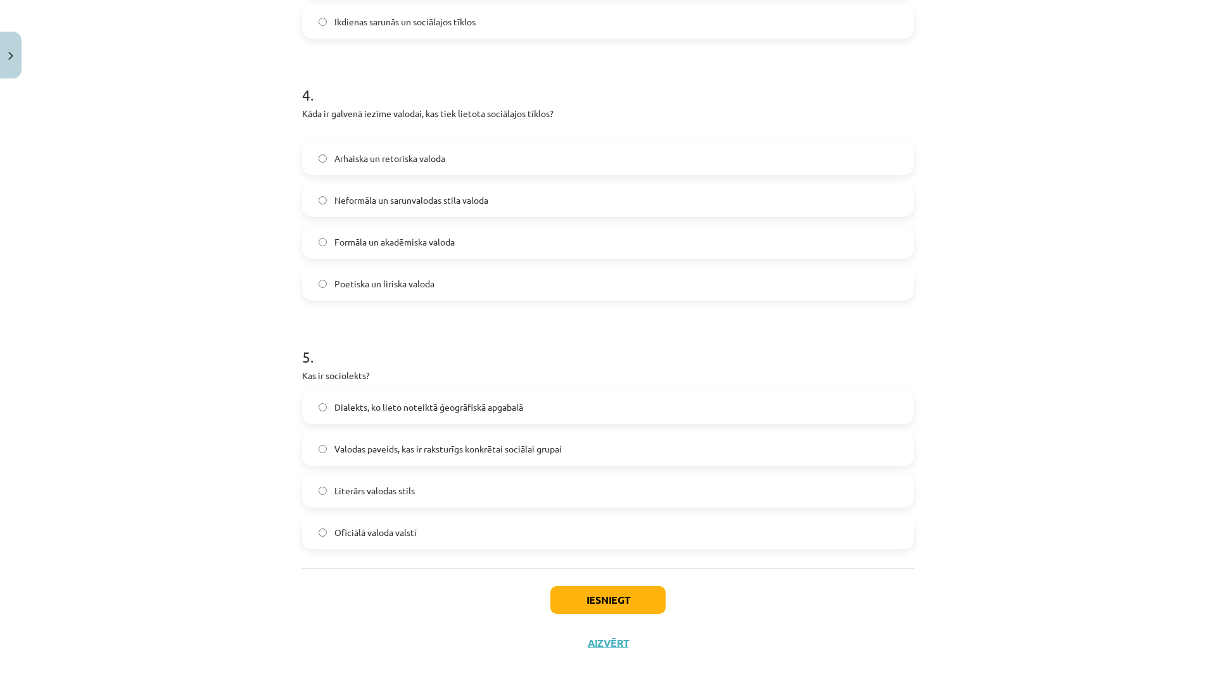
scroll to position [997, 0]
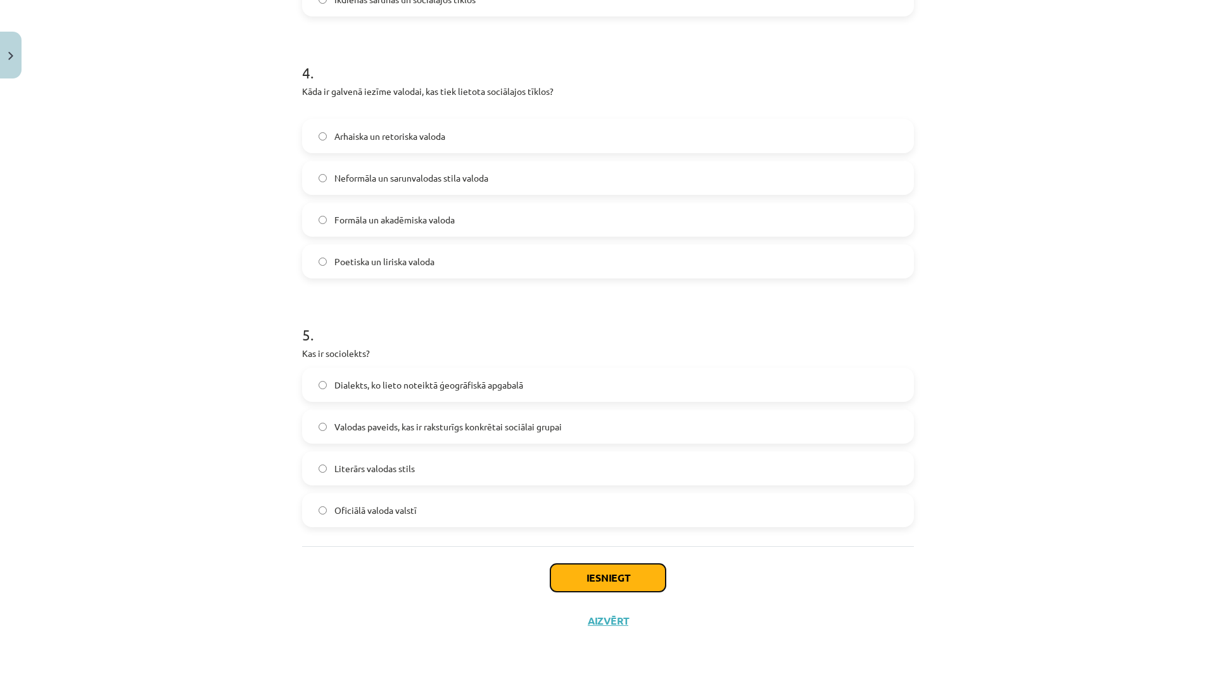
click at [576, 579] on button "Iesniegt" at bounding box center [607, 578] width 115 height 28
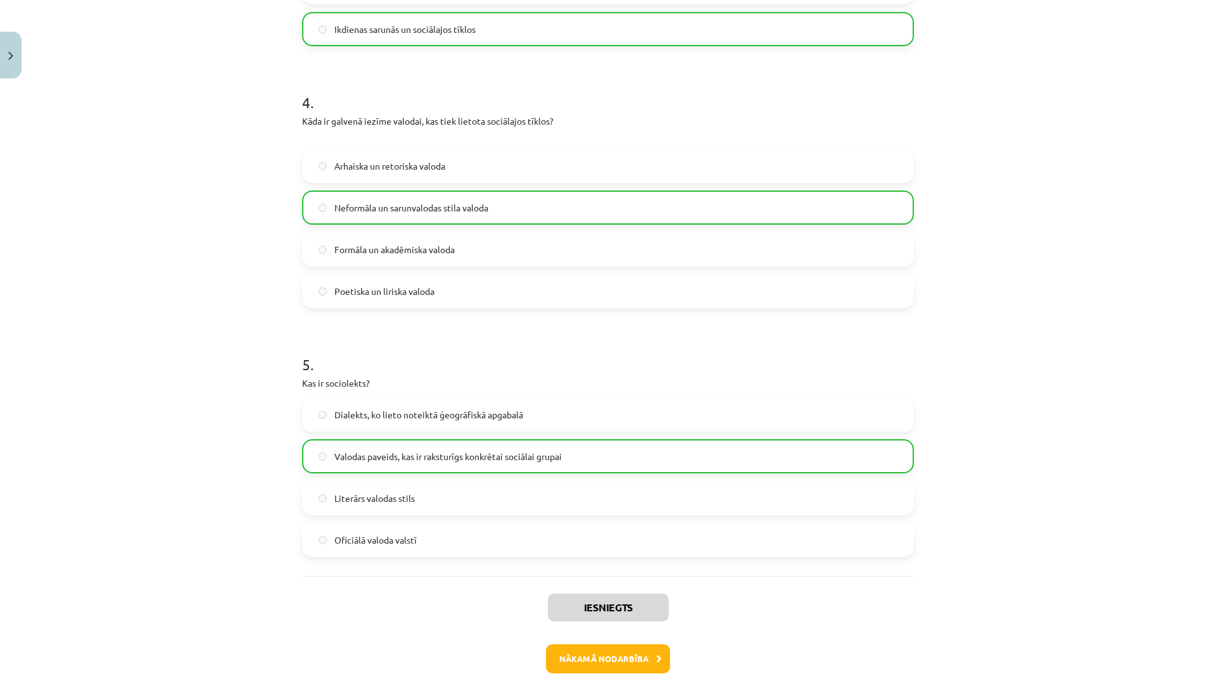
scroll to position [1037, 0]
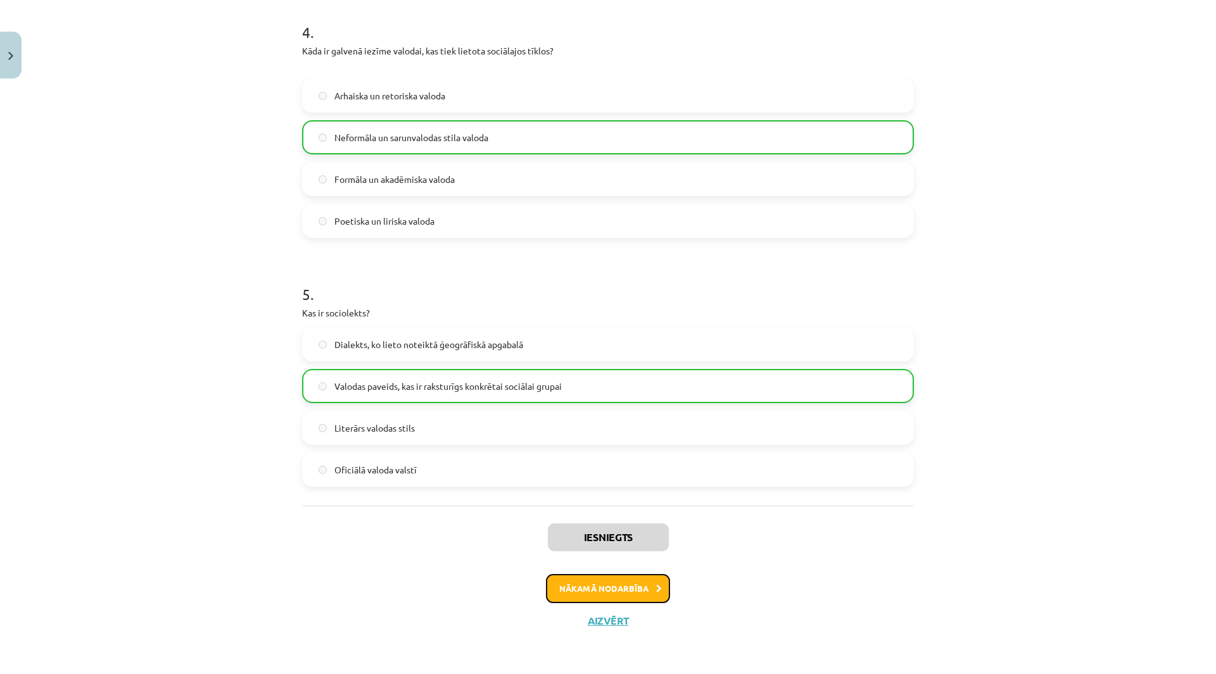
click at [619, 581] on button "Nākamā nodarbība" at bounding box center [608, 588] width 124 height 29
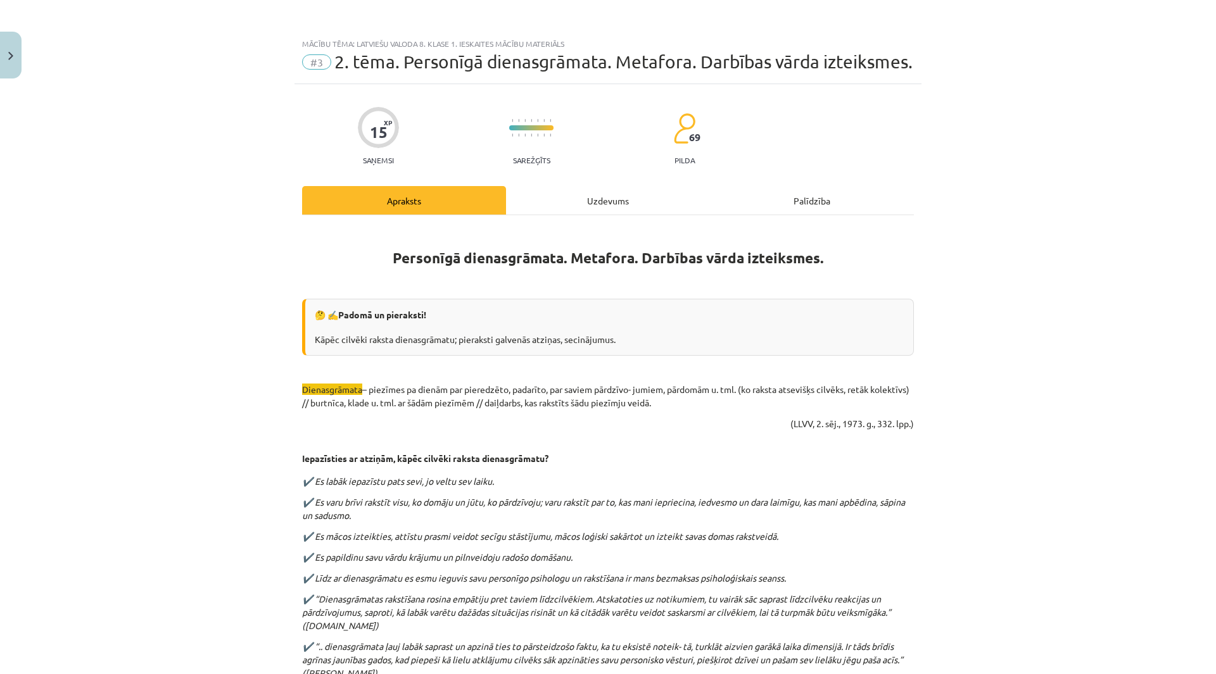
scroll to position [2, 0]
click at [558, 211] on div "Uzdevums" at bounding box center [608, 198] width 204 height 28
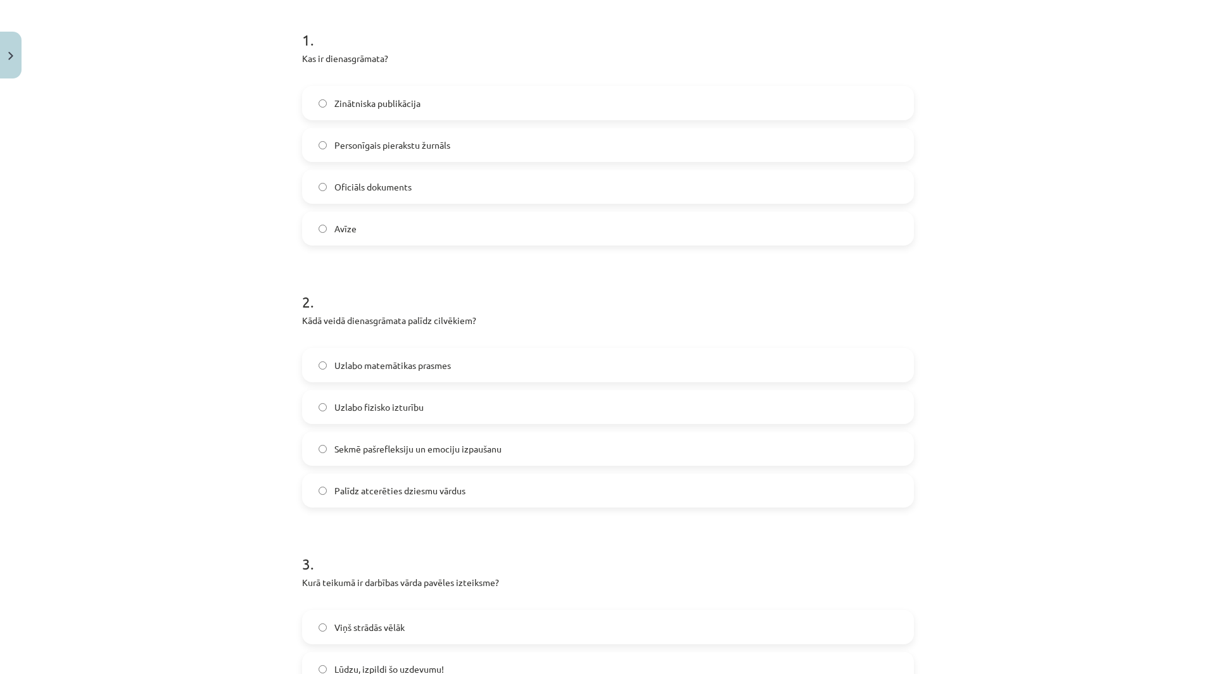
scroll to position [244, 0]
click at [488, 137] on label "Personīgais pierakstu žurnāls" at bounding box center [607, 145] width 609 height 32
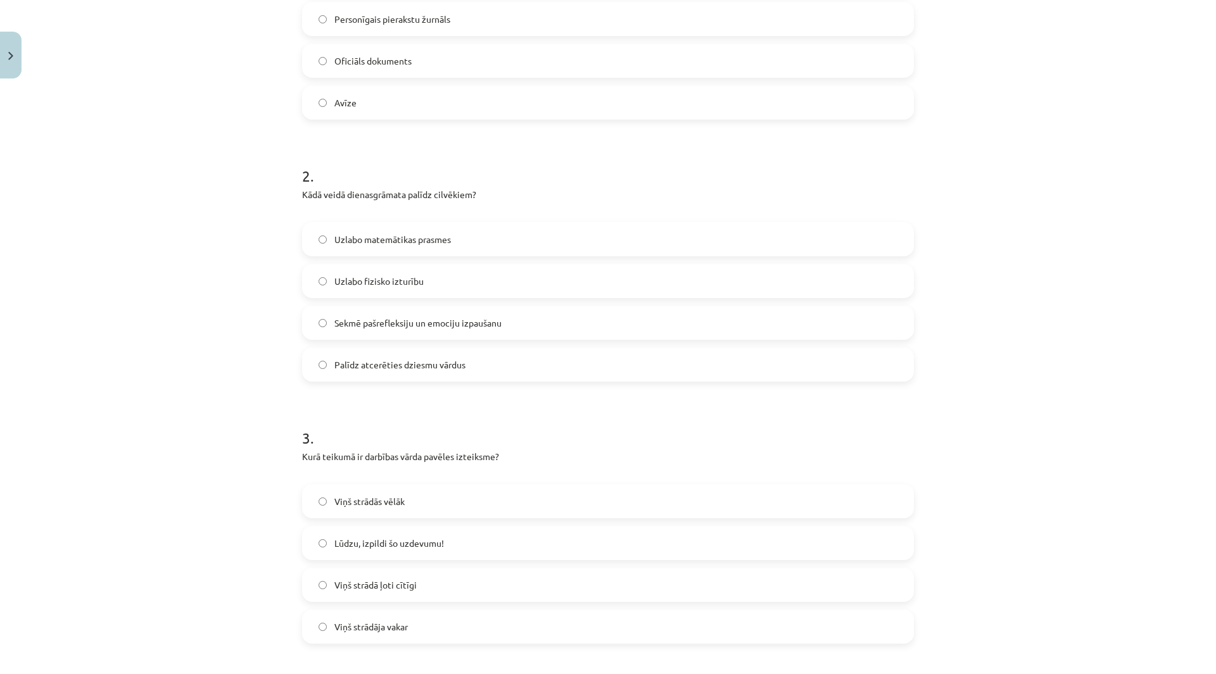
scroll to position [370, 0]
click at [520, 321] on label "Sekmē pašrefleksiju un emociju izpaušanu" at bounding box center [607, 322] width 609 height 32
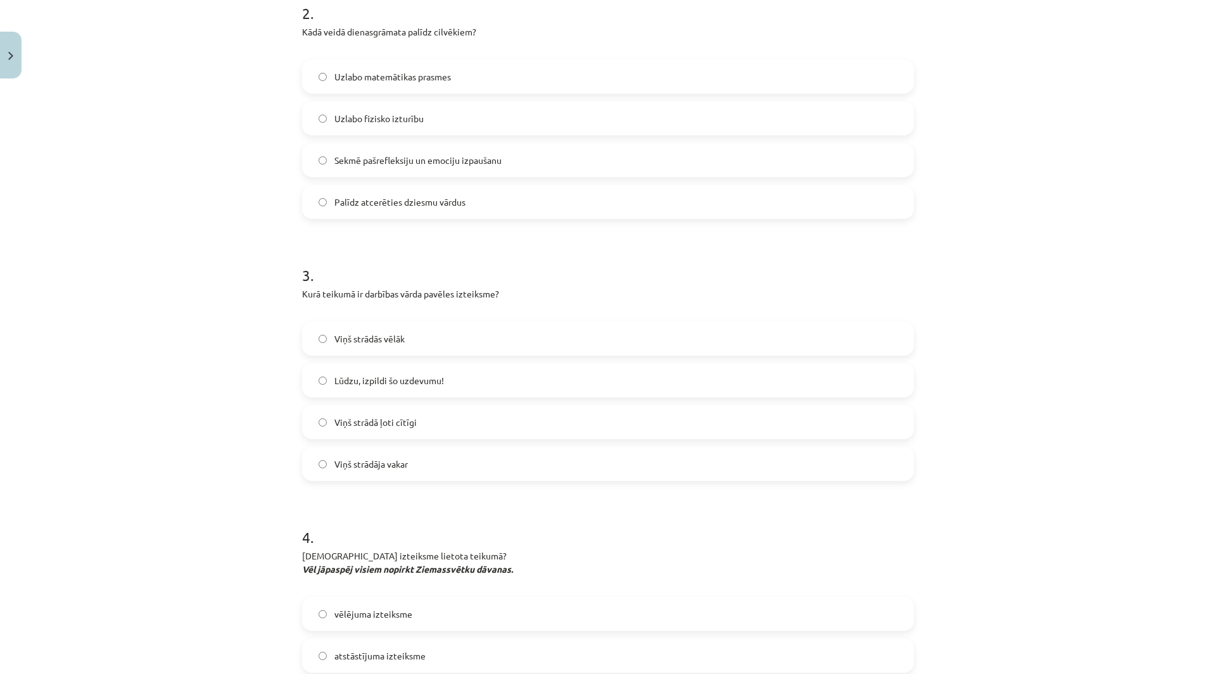
scroll to position [548, 0]
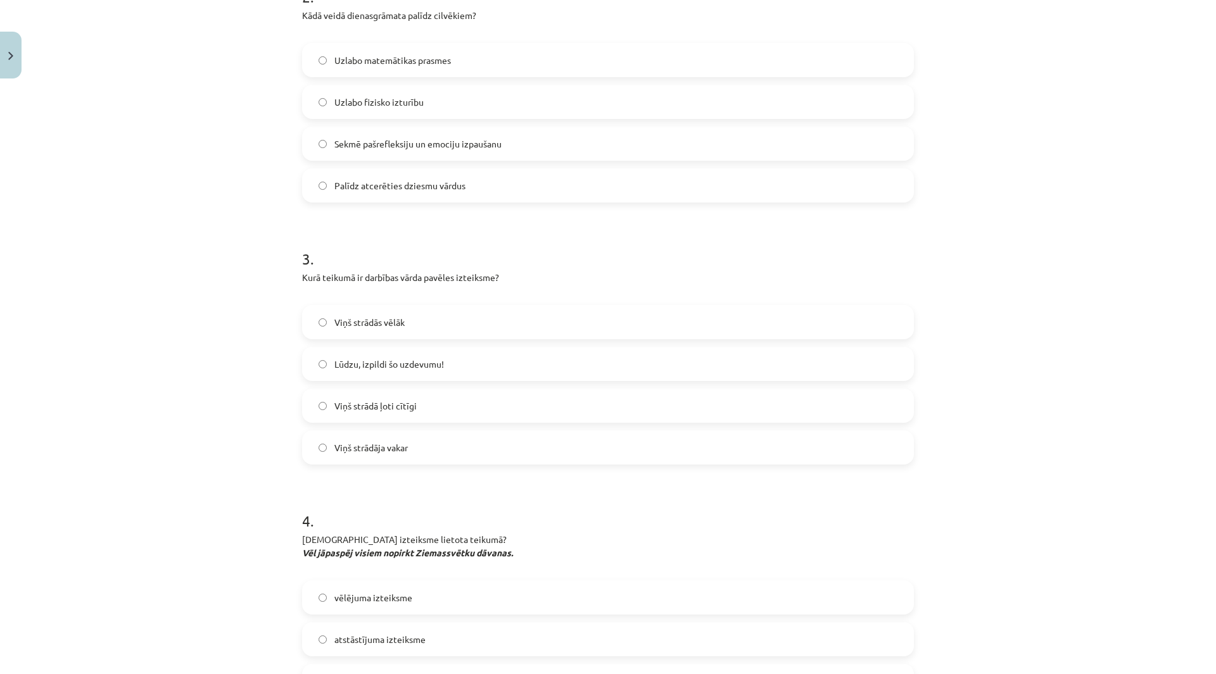
click at [486, 363] on label "Lūdzu, izpildi šo uzdevumu!" at bounding box center [607, 364] width 609 height 32
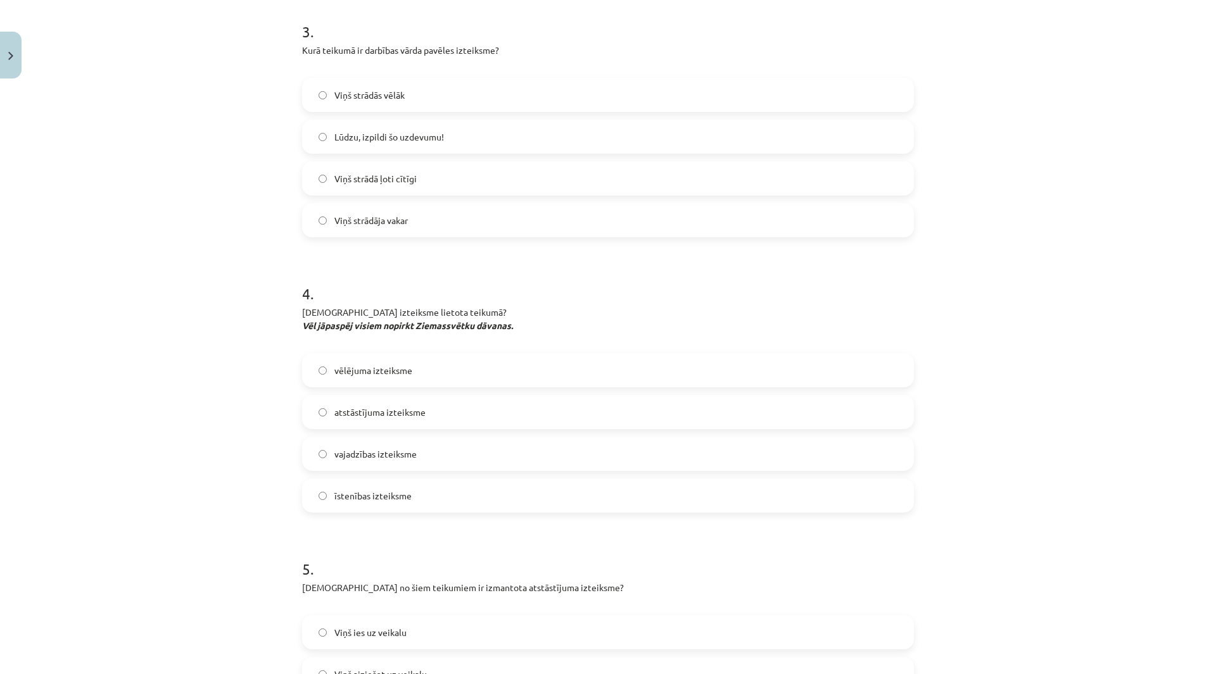
scroll to position [776, 0]
drag, startPoint x: 457, startPoint y: 452, endPoint x: 329, endPoint y: 456, distance: 128.6
click at [329, 456] on label "vajadzības izteiksme" at bounding box center [607, 454] width 609 height 32
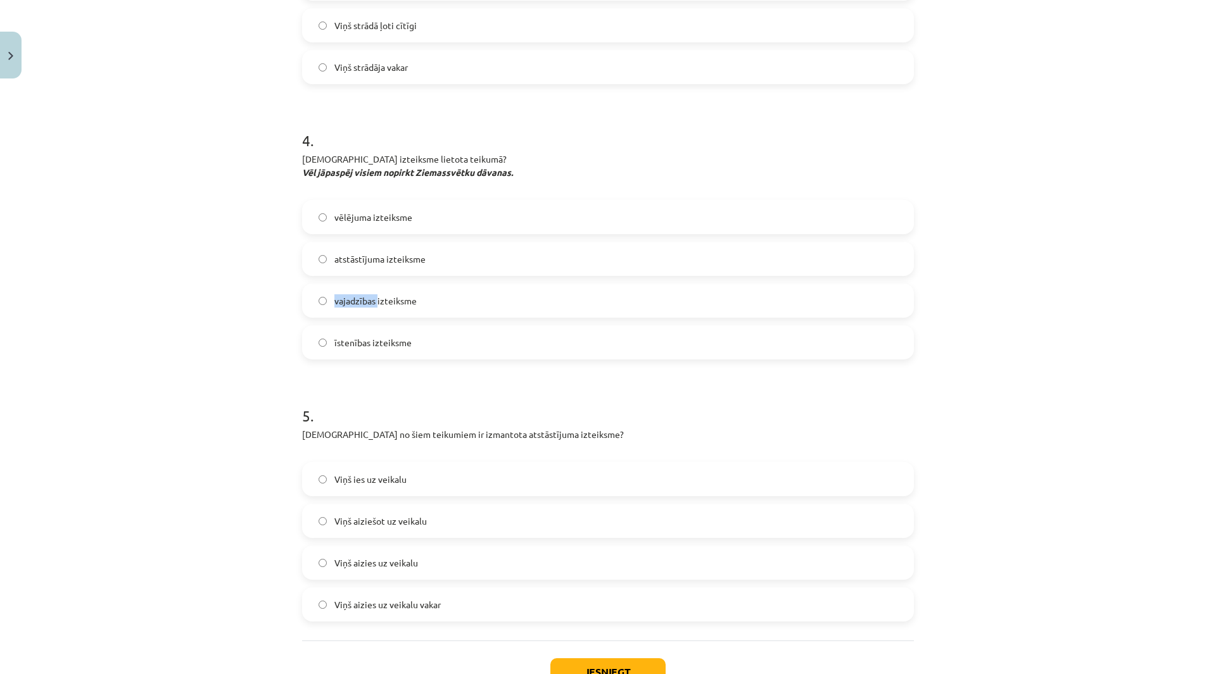
scroll to position [931, 0]
click at [453, 476] on label "Viņš ies uz veikalu" at bounding box center [607, 478] width 609 height 32
click at [602, 660] on button "Iesniegt" at bounding box center [607, 671] width 115 height 28
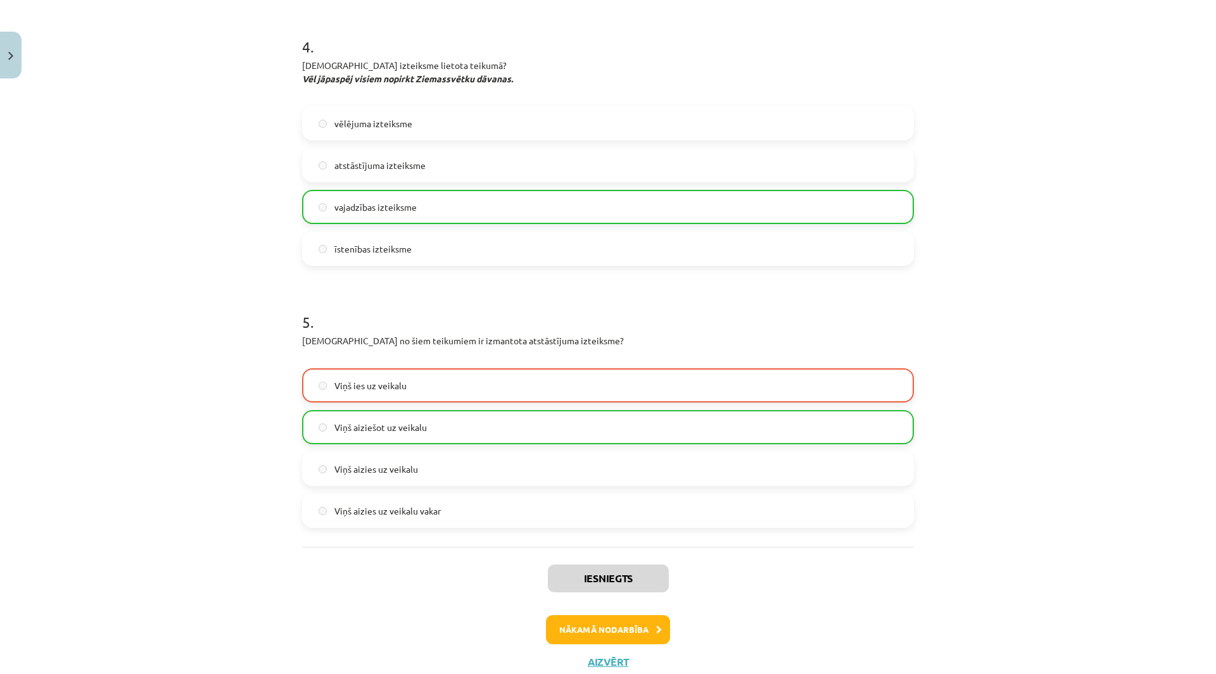
scroll to position [1064, 0]
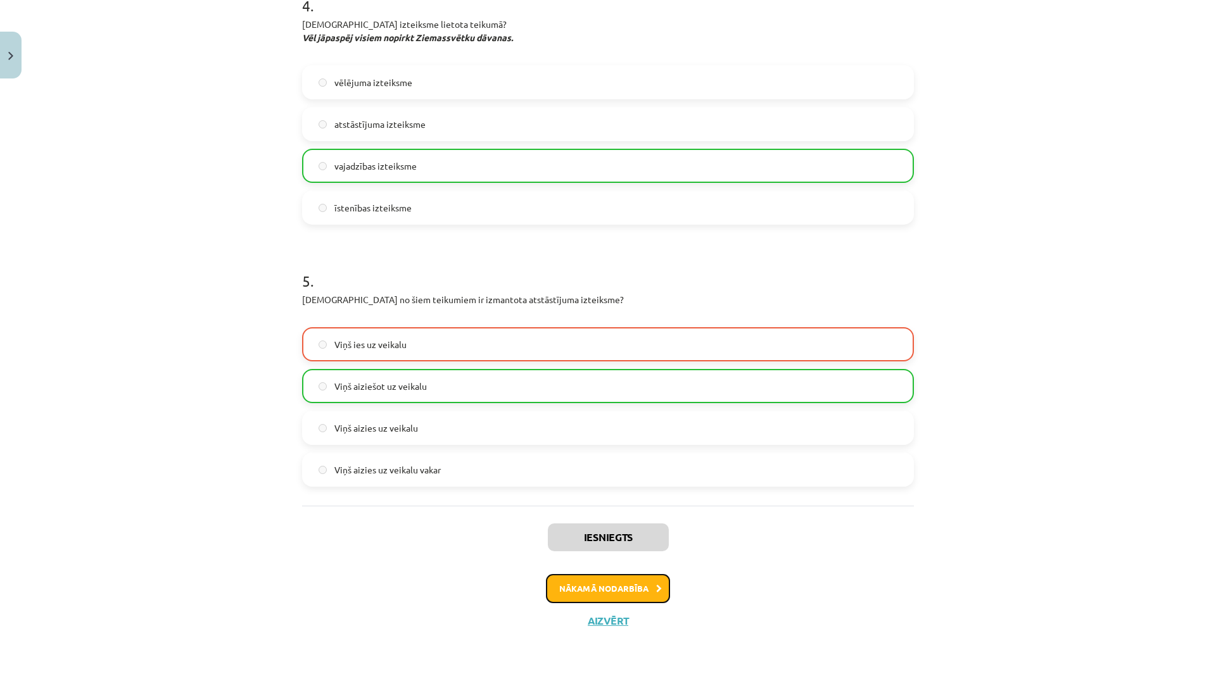
click at [615, 588] on button "Nākamā nodarbība" at bounding box center [608, 588] width 124 height 29
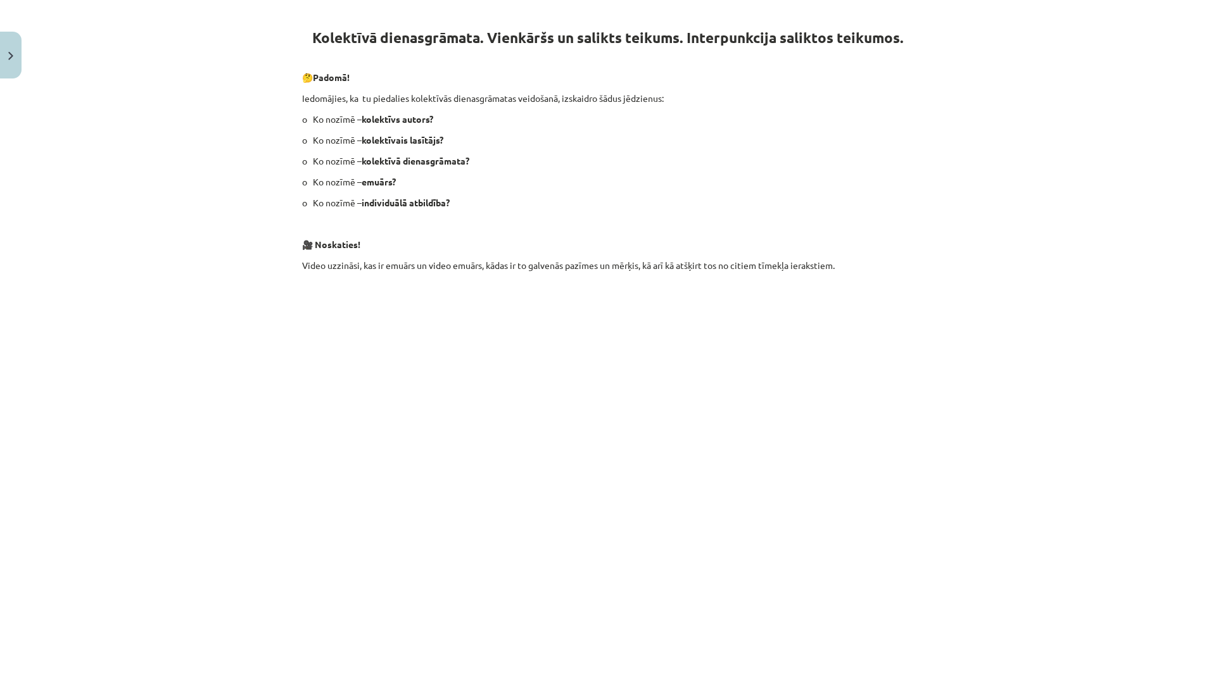
scroll to position [412, 0]
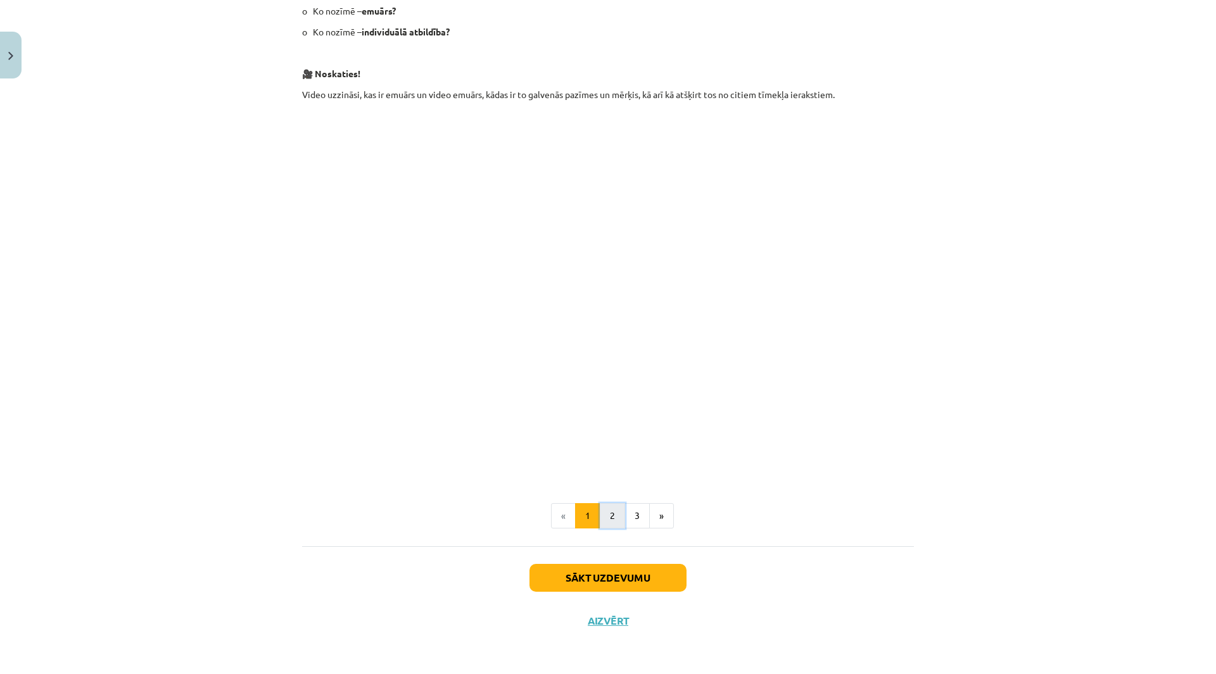
click at [607, 527] on button "2" at bounding box center [612, 515] width 25 height 25
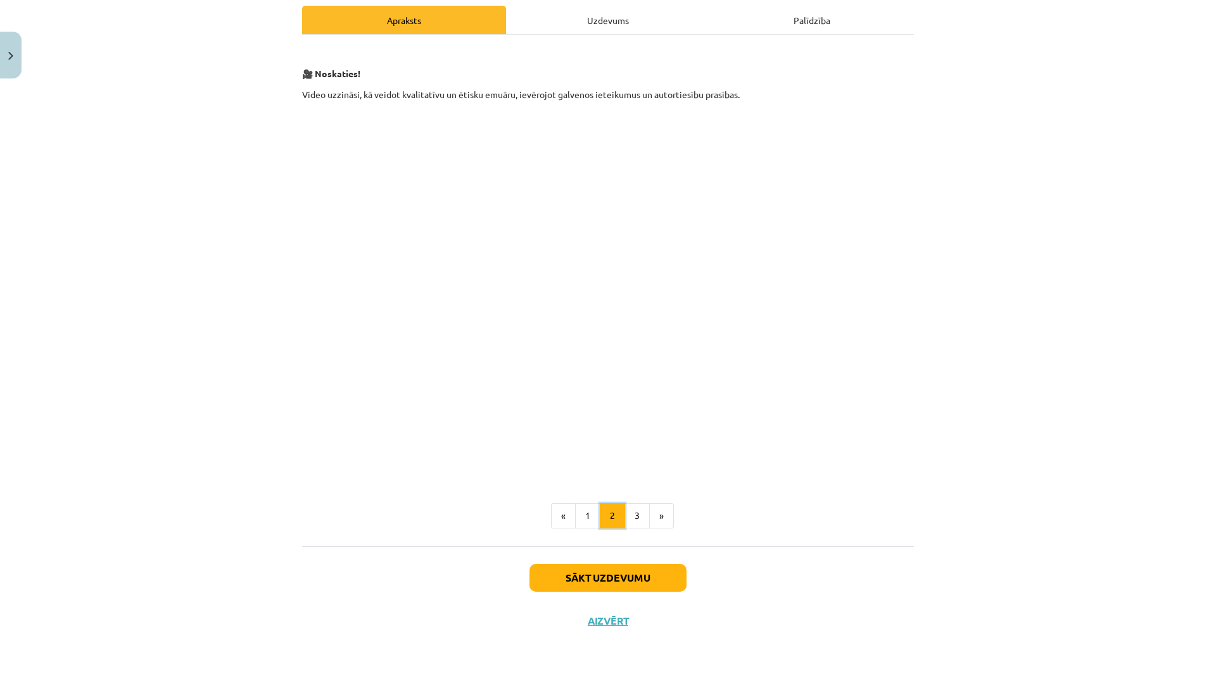
click at [607, 524] on button "2" at bounding box center [612, 515] width 25 height 25
click at [630, 510] on button "3" at bounding box center [636, 515] width 25 height 25
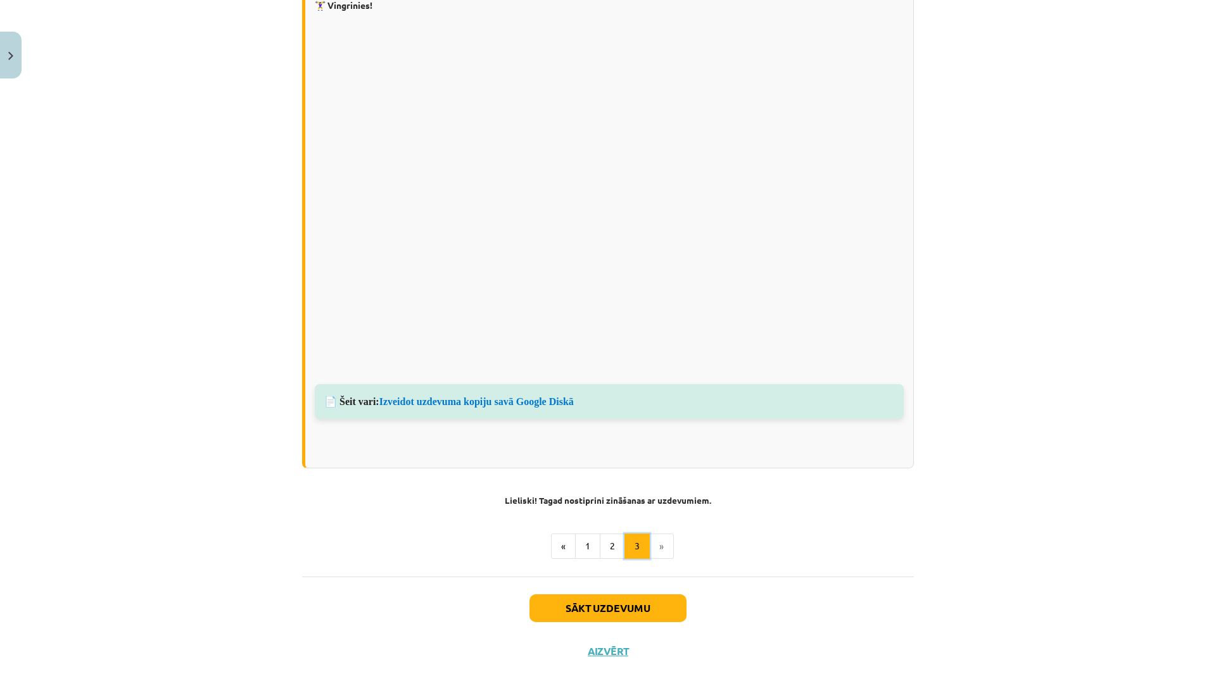
scroll to position [799, 0]
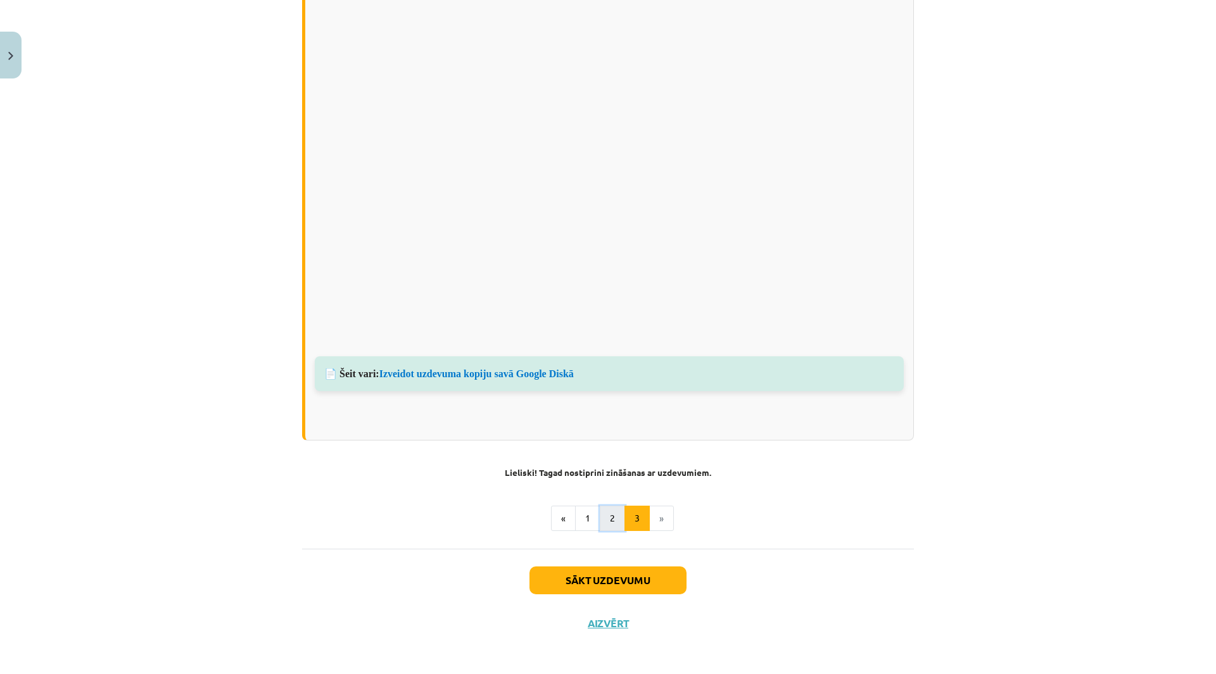
click at [603, 518] on button "2" at bounding box center [612, 518] width 25 height 25
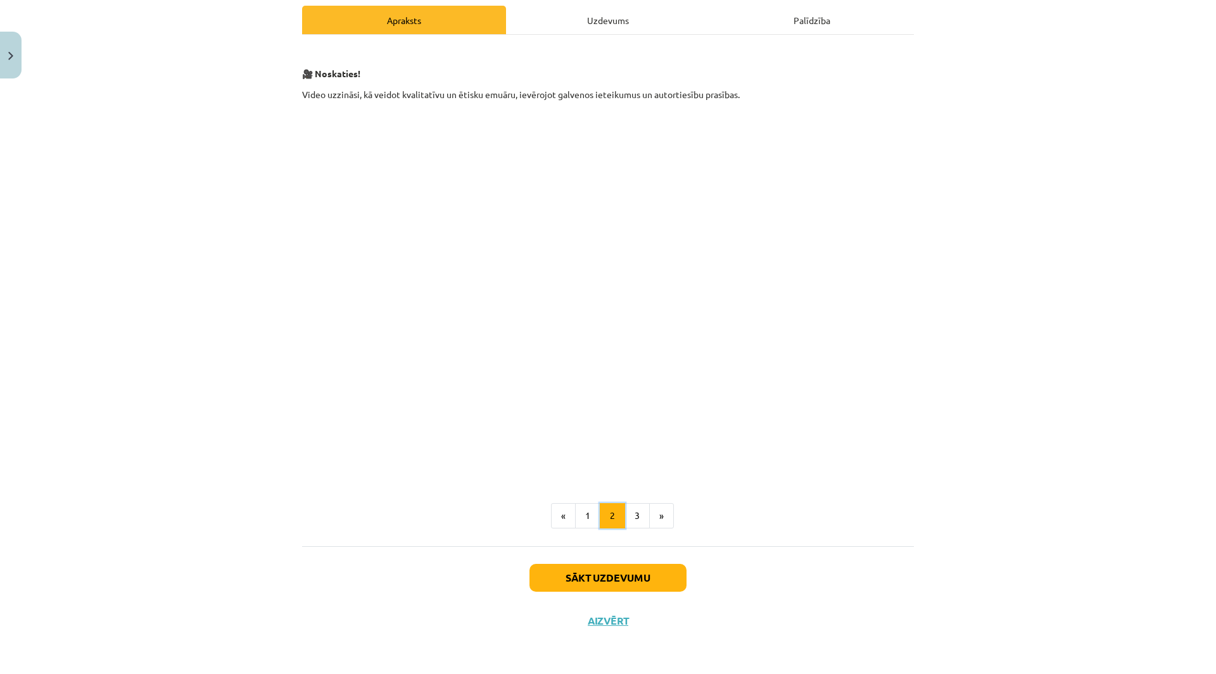
scroll to position [201, 0]
click at [576, 512] on button "1" at bounding box center [587, 515] width 25 height 25
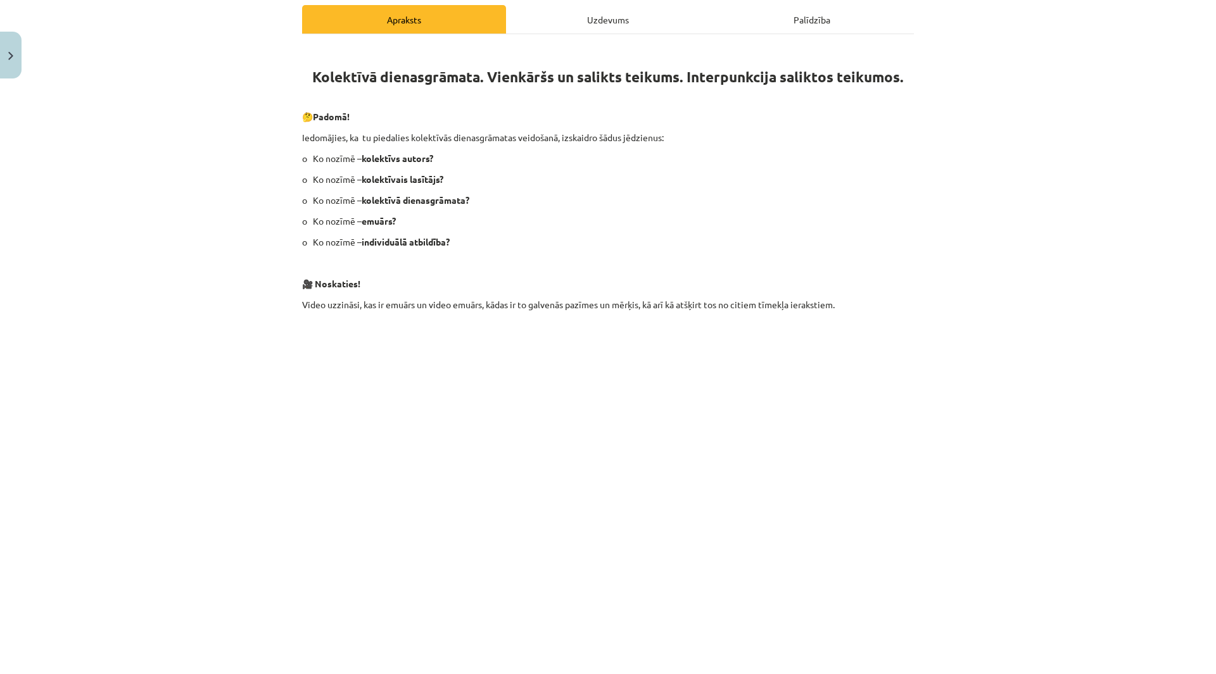
click at [582, 19] on div "Uzdevums" at bounding box center [608, 19] width 204 height 28
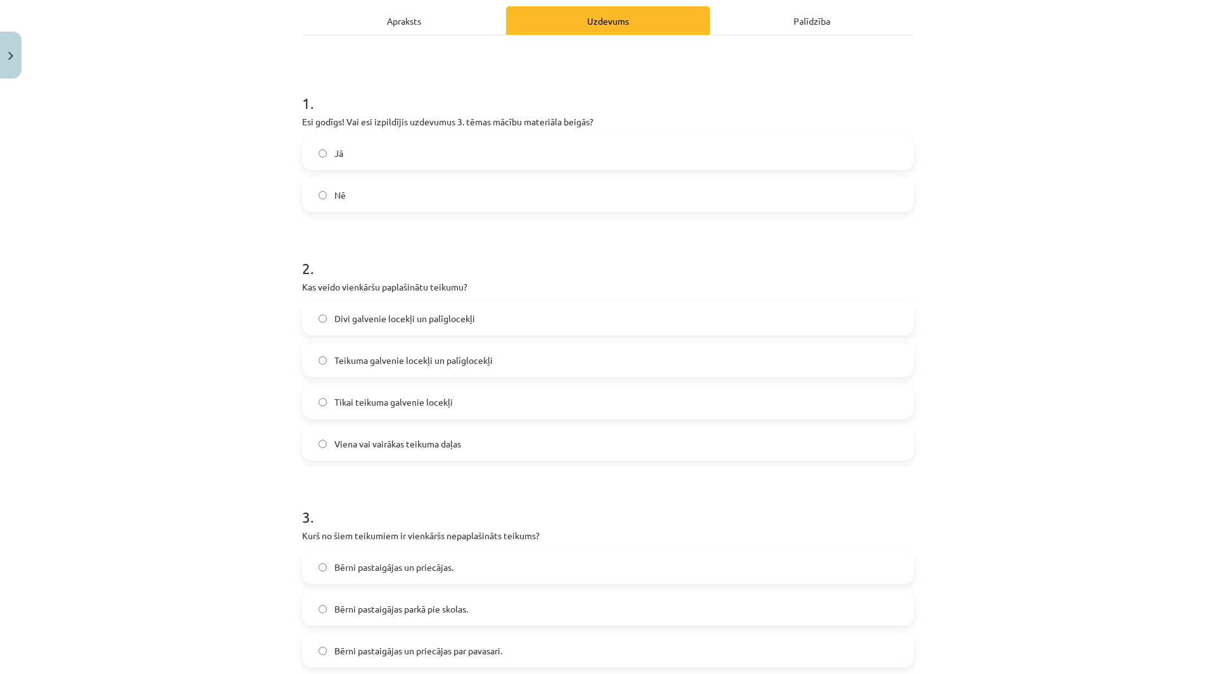
scroll to position [201, 0]
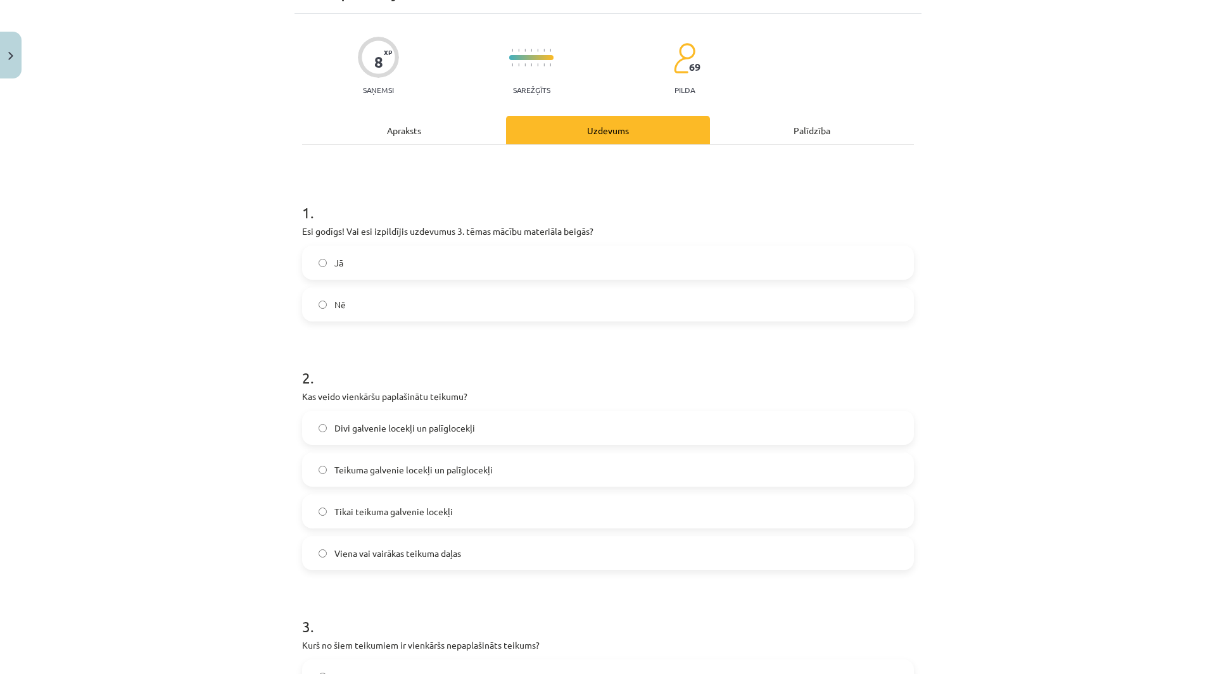
click at [396, 130] on div "Apraksts" at bounding box center [404, 130] width 204 height 28
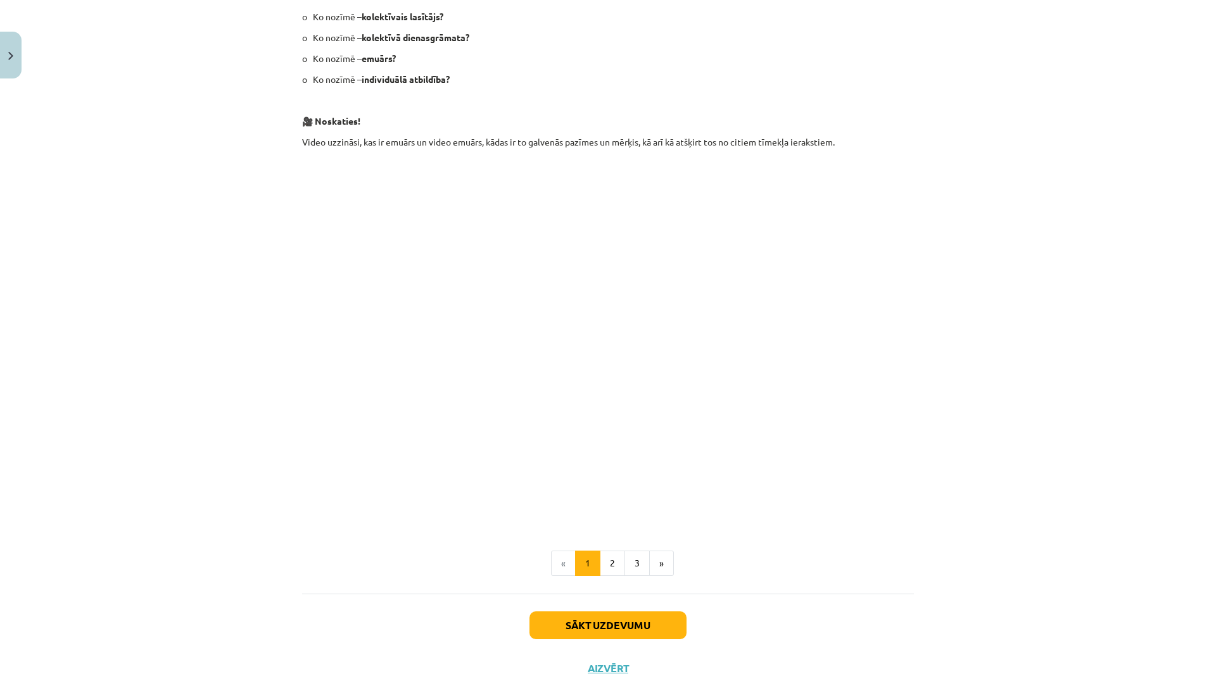
scroll to position [412, 0]
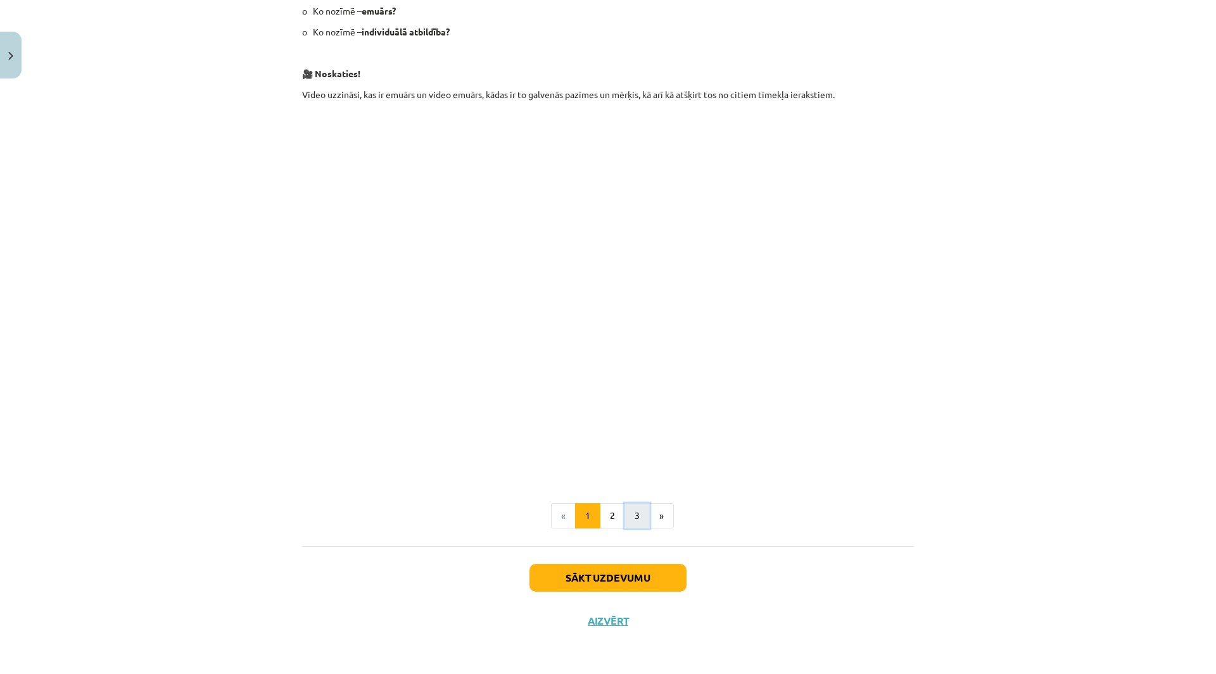
click at [629, 509] on button "3" at bounding box center [636, 515] width 25 height 25
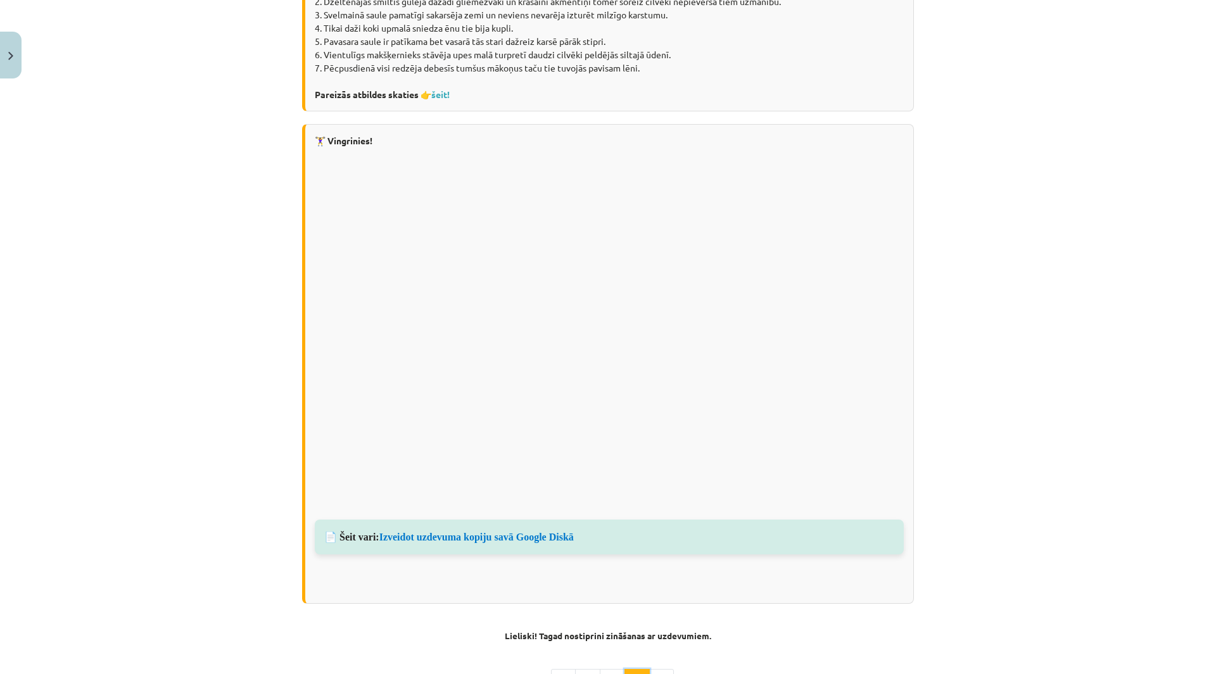
scroll to position [636, 0]
click at [399, 538] on link "Izveidot uzdevuma kopiju savā Google Diskā" at bounding box center [476, 536] width 194 height 11
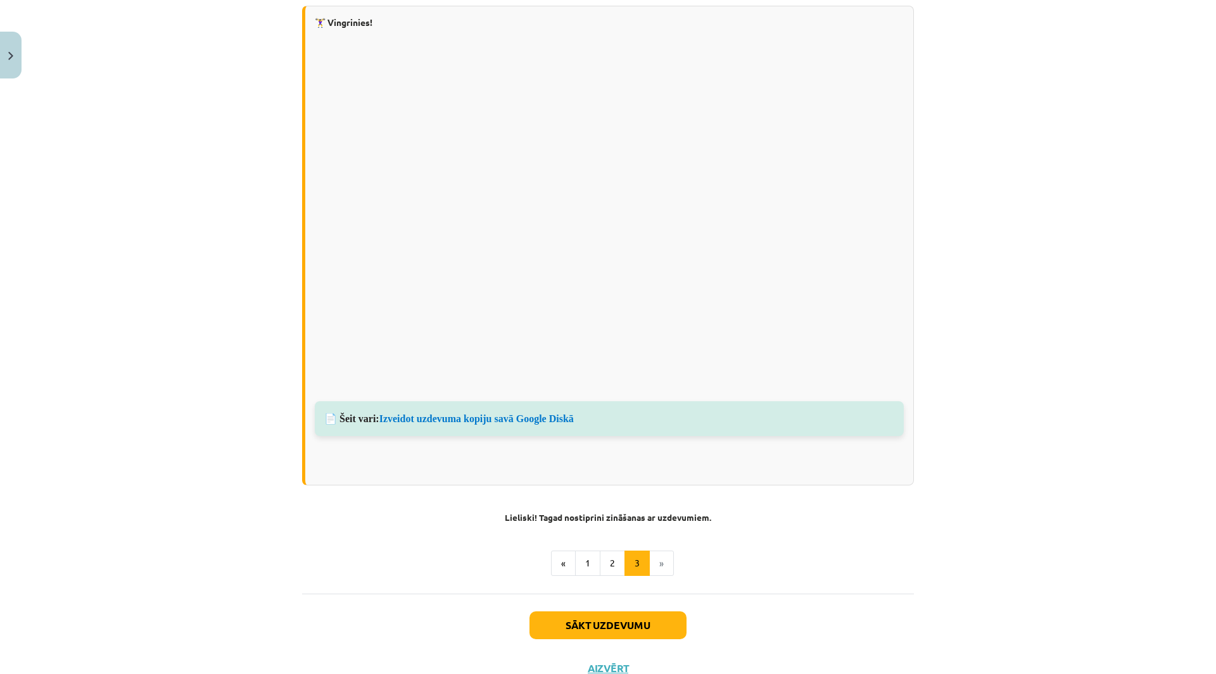
scroll to position [756, 0]
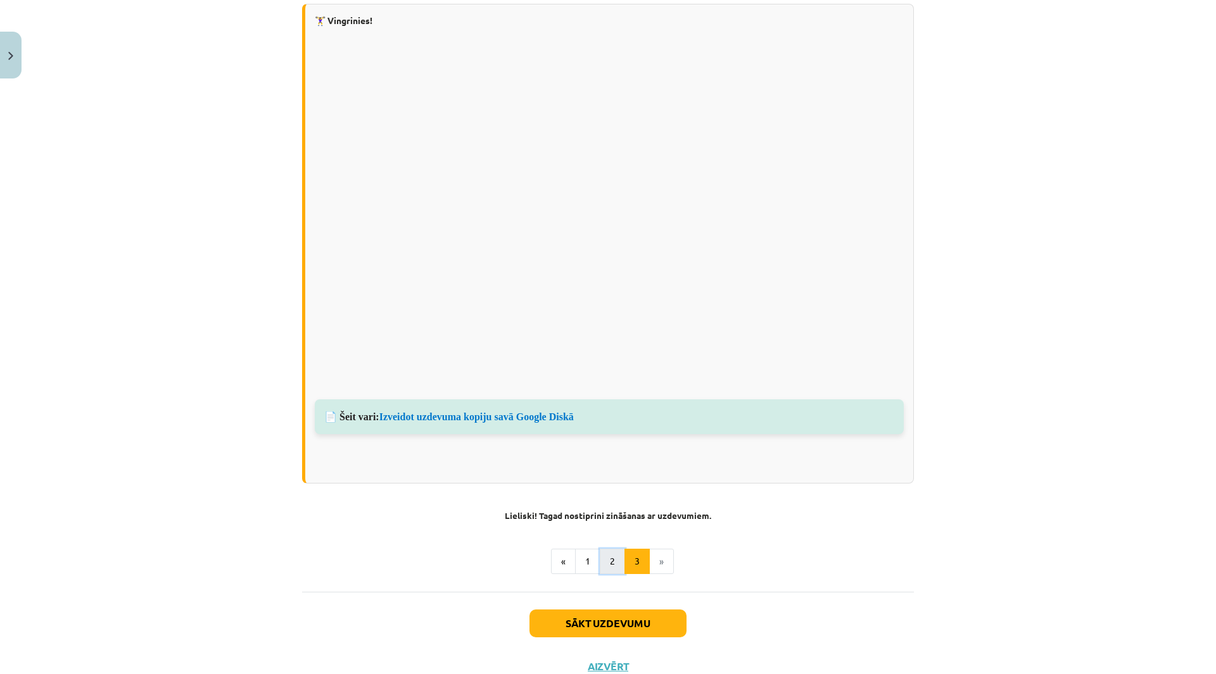
click at [600, 569] on button "2" at bounding box center [612, 561] width 25 height 25
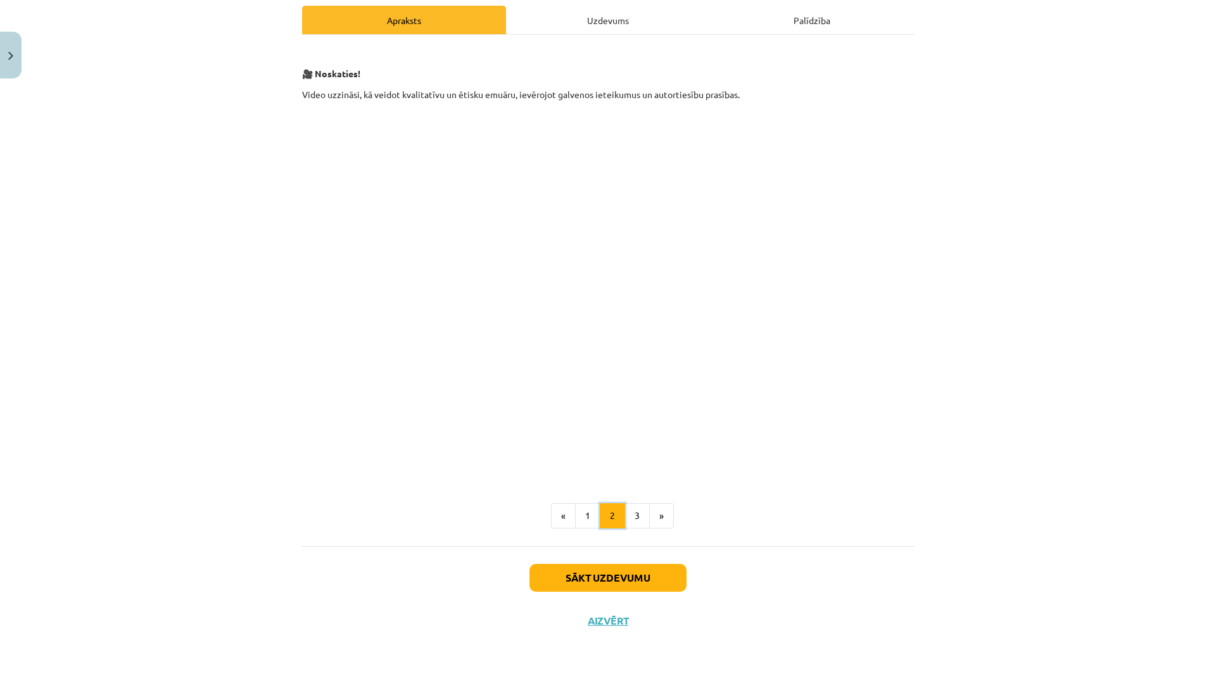
scroll to position [201, 0]
click at [581, 520] on button "1" at bounding box center [587, 515] width 25 height 25
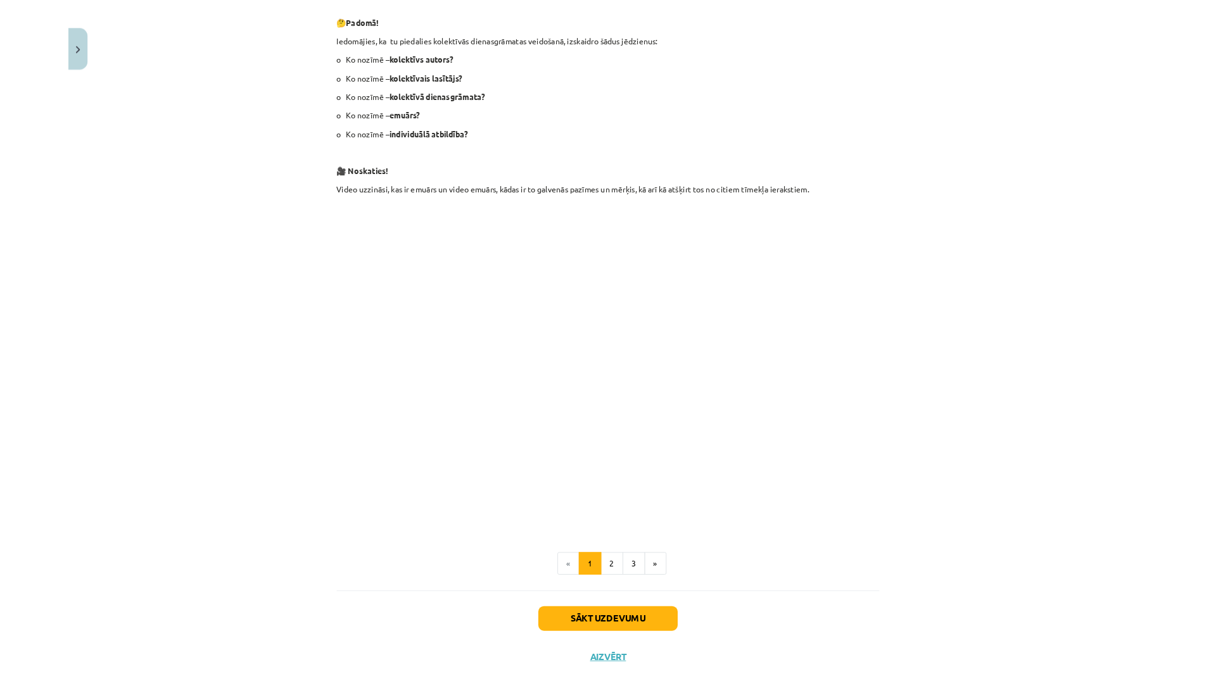
scroll to position [0, 0]
